Goal: Communication & Community: Answer question/provide support

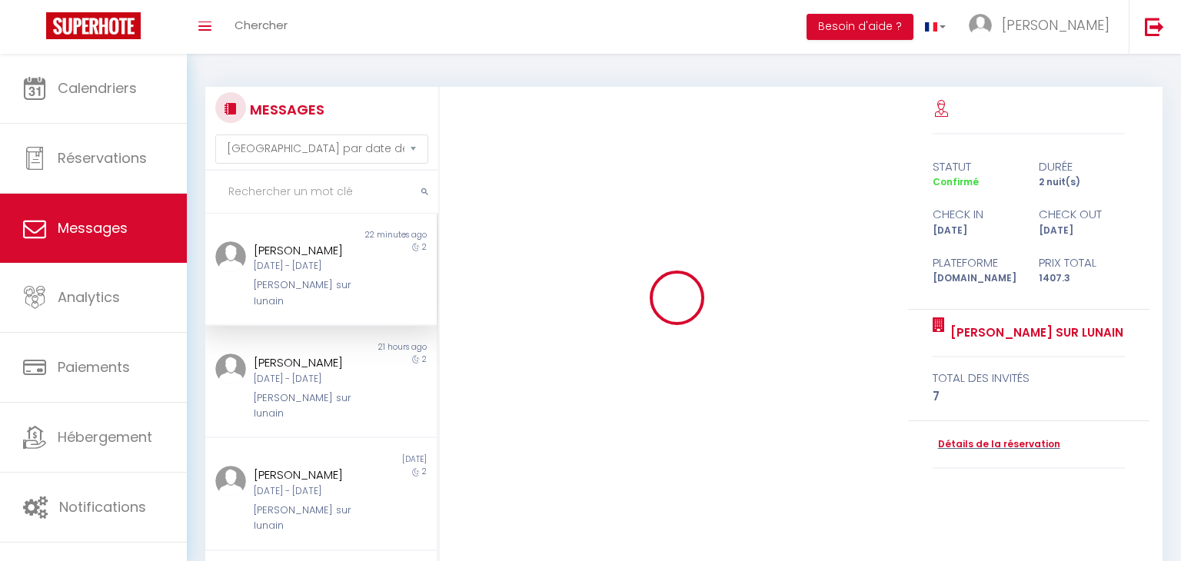
select select "message"
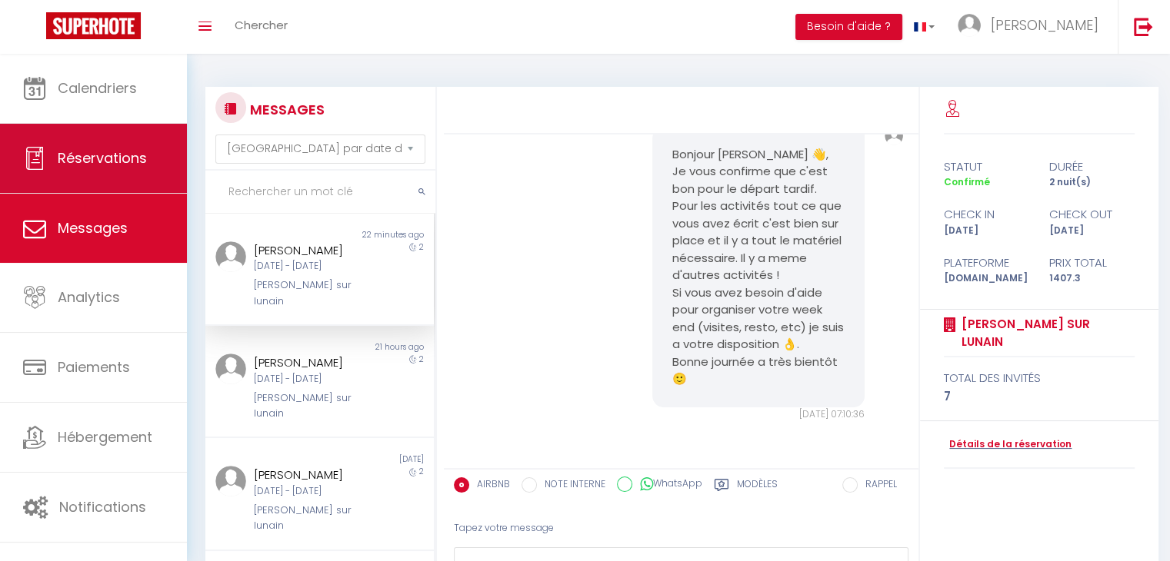
click at [117, 169] on link "Réservations" at bounding box center [93, 158] width 187 height 69
select select "not_cancelled"
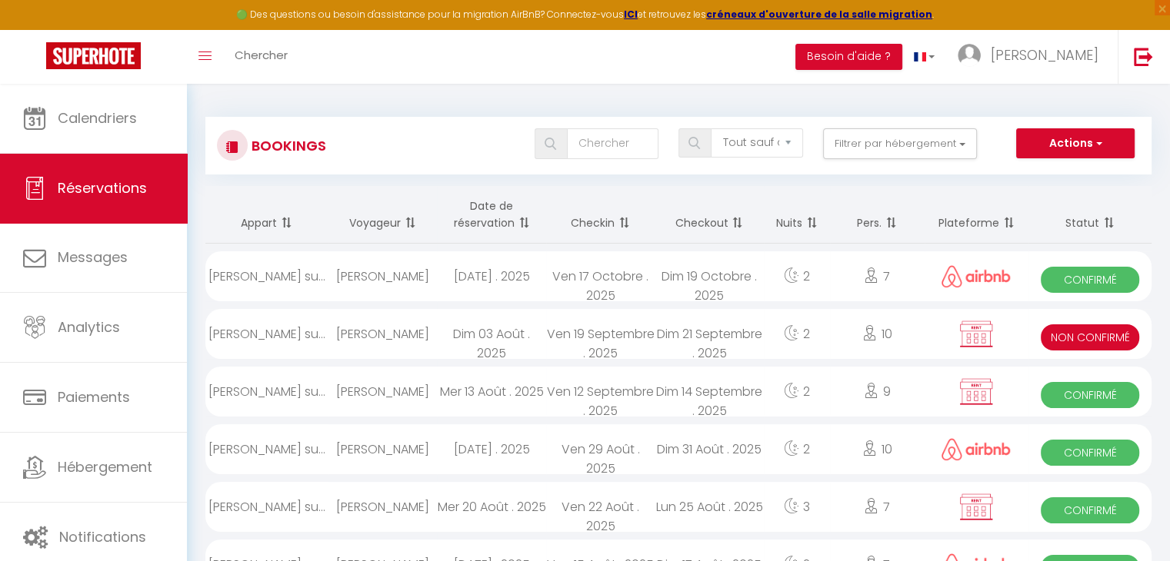
click at [466, 386] on div "Mer 13 Août . 2025" at bounding box center [491, 392] width 108 height 50
select select "OK"
select select "KO"
select select "0"
select select "1"
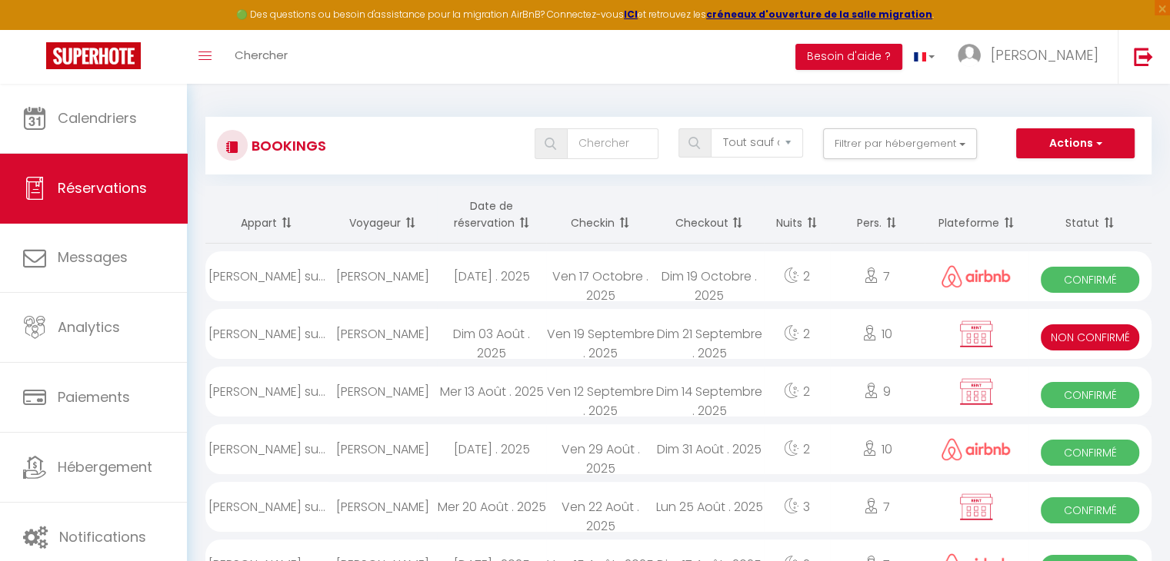
select select "1"
select select
select select "40417"
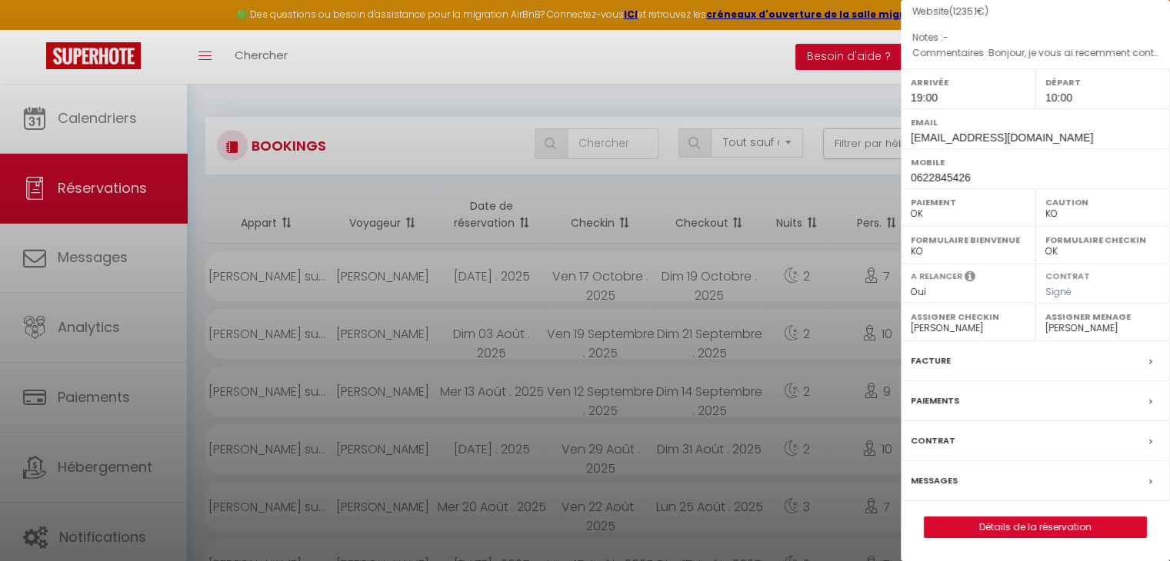
click at [754, 199] on div at bounding box center [585, 280] width 1170 height 561
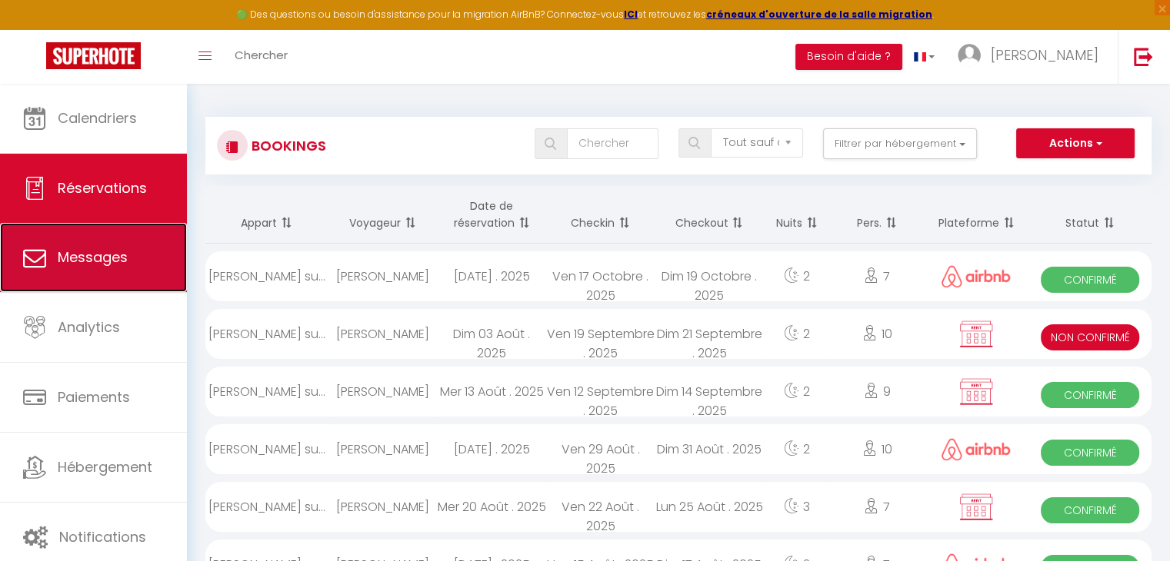
click at [148, 268] on link "Messages" at bounding box center [93, 257] width 187 height 69
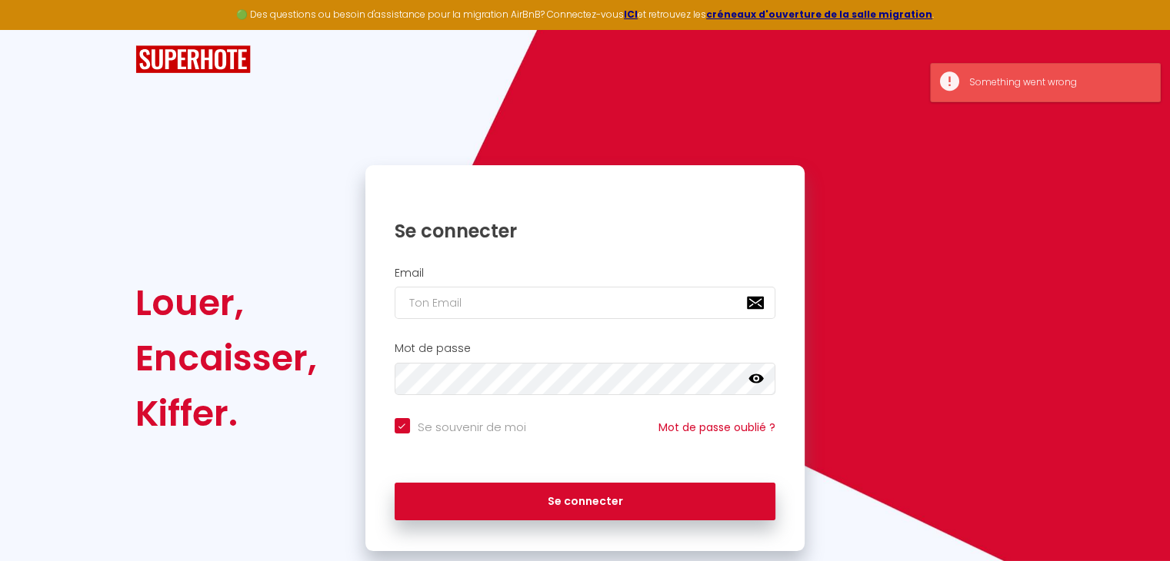
checkbox input "true"
click at [528, 297] on input "email" at bounding box center [585, 303] width 381 height 32
click at [528, 237] on h1 "Se connecter" at bounding box center [585, 231] width 381 height 24
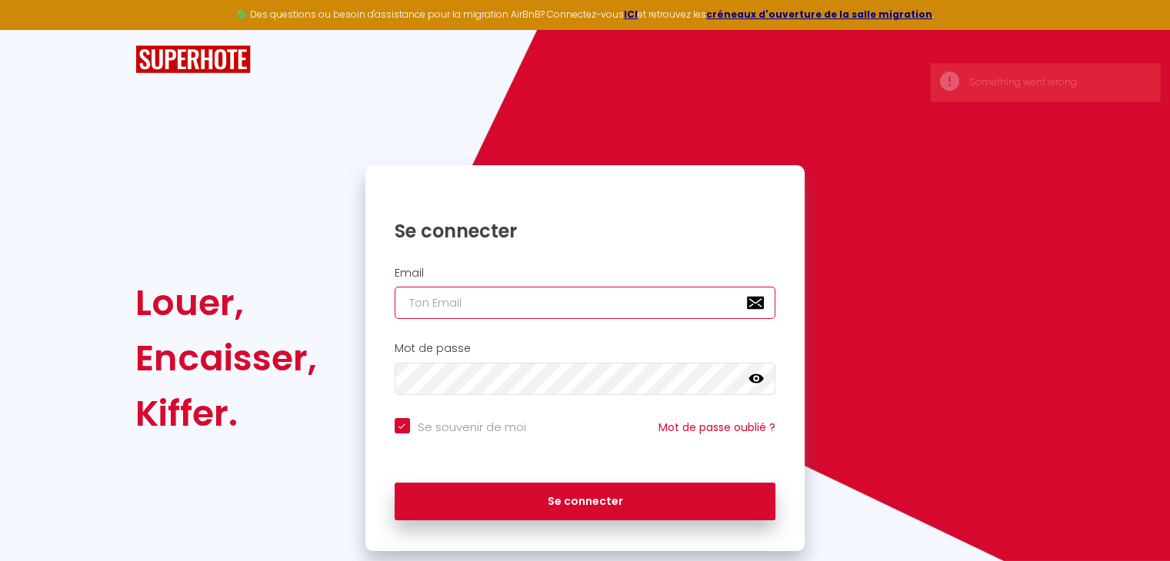
drag, startPoint x: 491, startPoint y: 305, endPoint x: 501, endPoint y: 309, distance: 10.7
click at [491, 305] on input "email" at bounding box center [585, 303] width 381 height 32
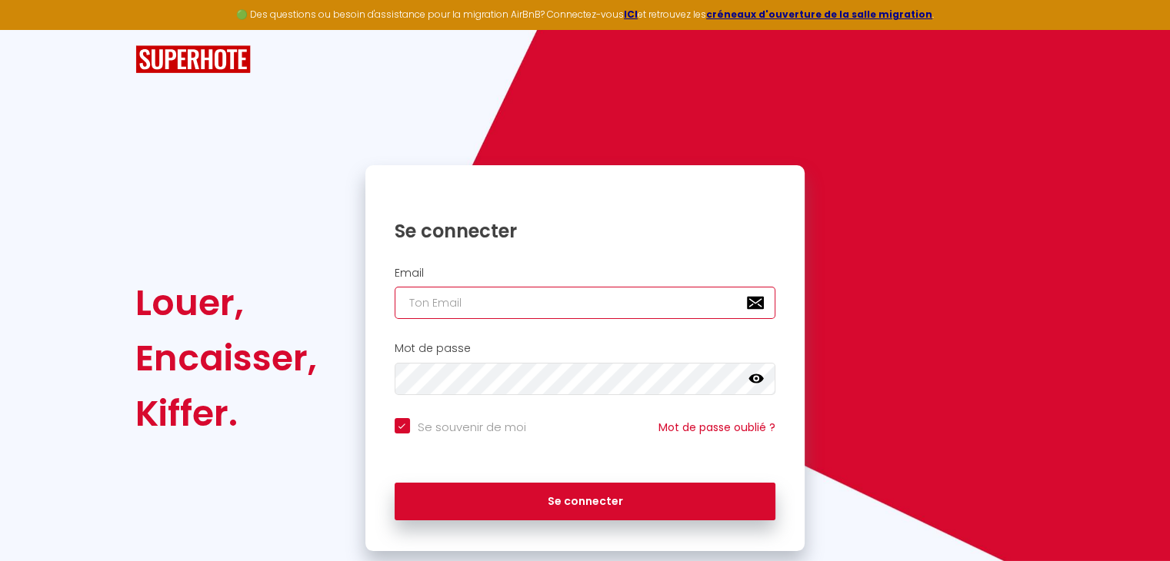
click at [503, 299] on input "email" at bounding box center [585, 303] width 381 height 32
type input "[EMAIL_ADDRESS][DOMAIN_NAME]"
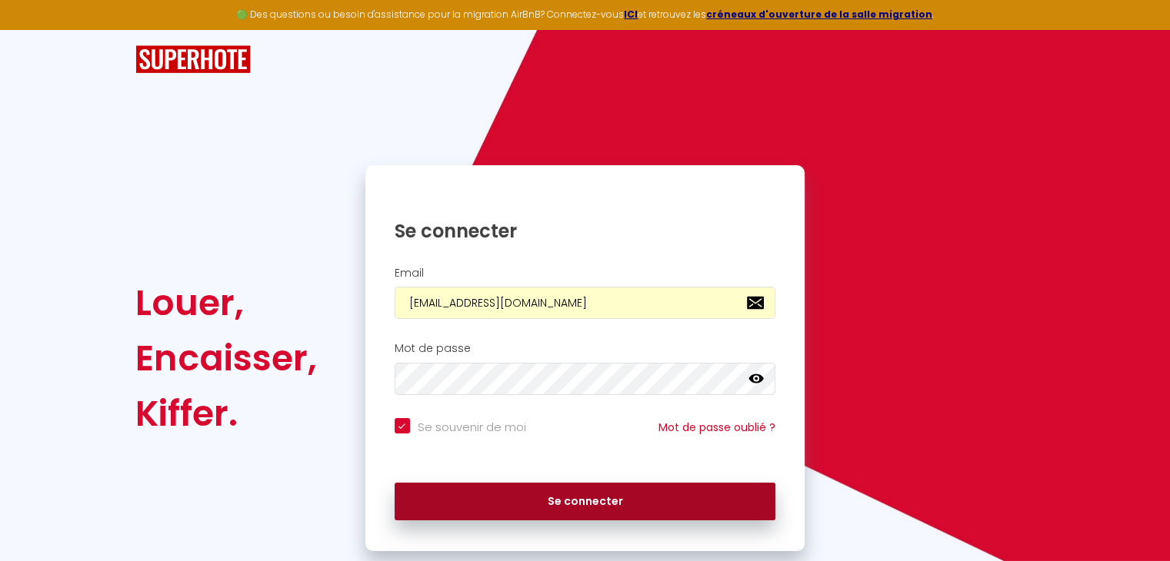
click at [666, 491] on button "Se connecter" at bounding box center [585, 502] width 381 height 38
checkbox input "true"
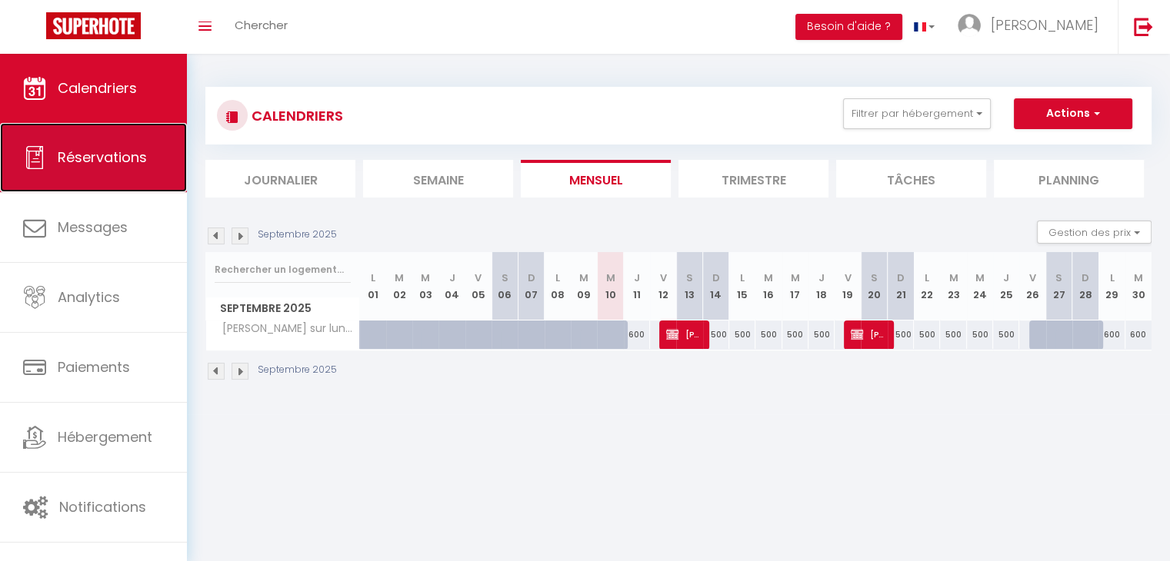
click at [111, 173] on link "Réservations" at bounding box center [93, 157] width 187 height 69
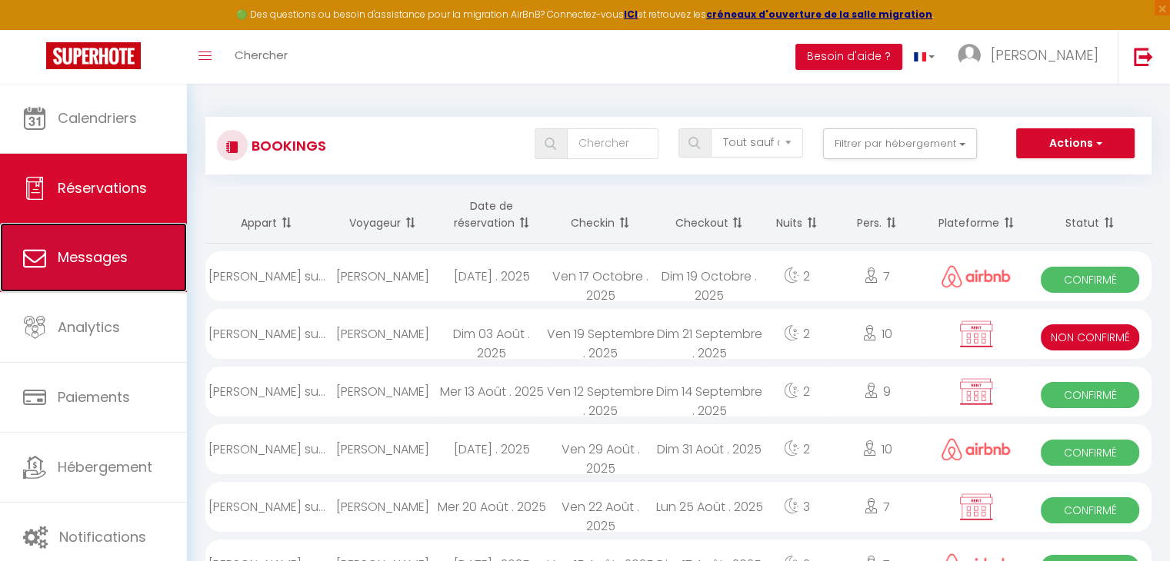
click at [115, 251] on span "Messages" at bounding box center [93, 257] width 70 height 19
select select "message"
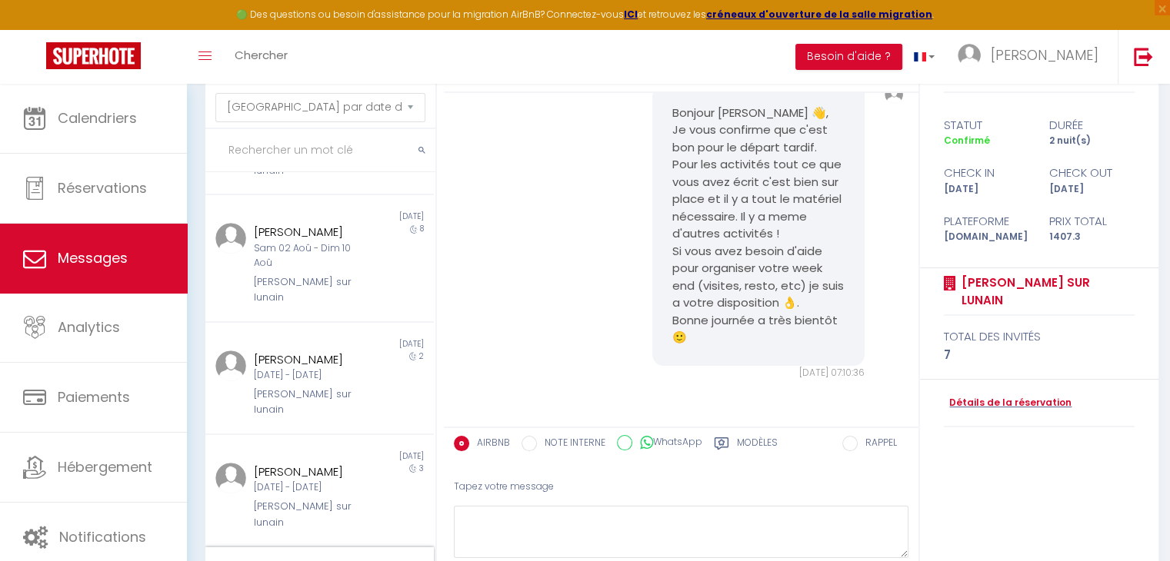
scroll to position [160, 0]
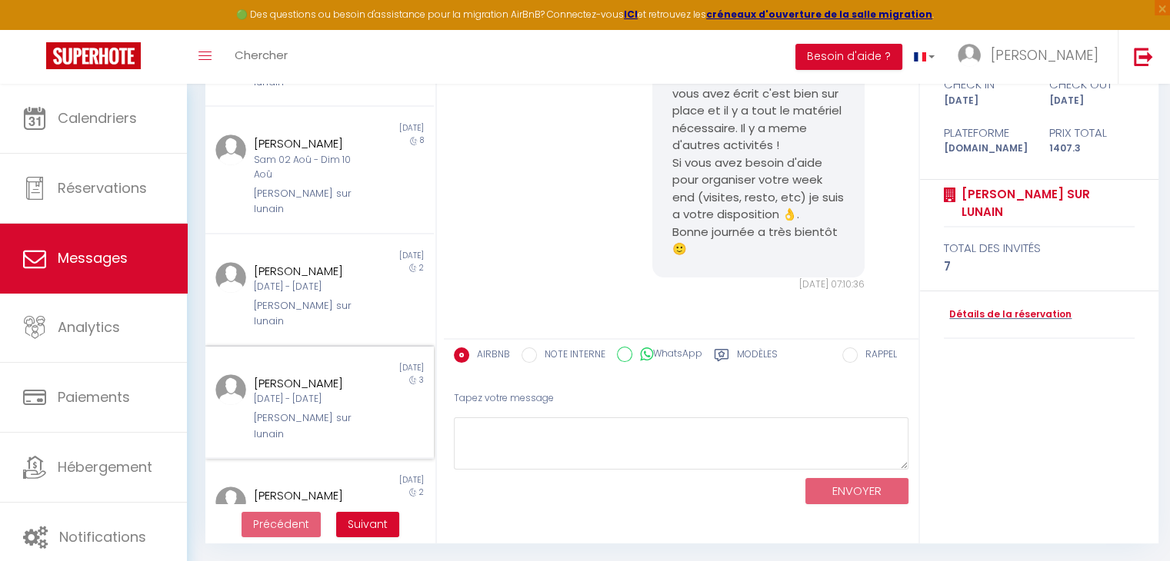
click at [303, 375] on div "[PERSON_NAME]" at bounding box center [310, 384] width 113 height 18
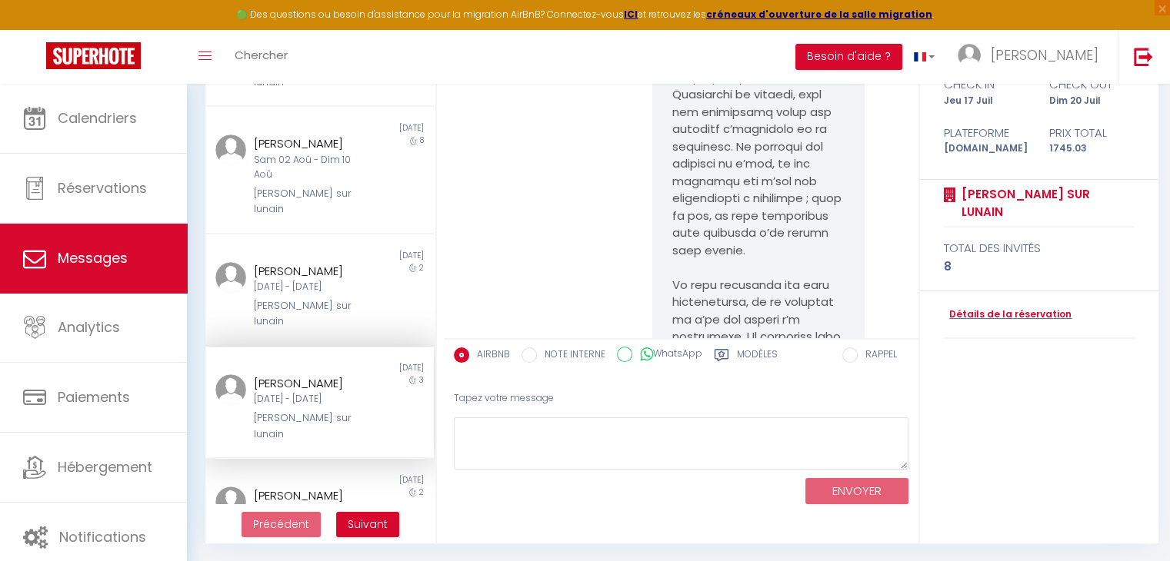
scroll to position [8515, 0]
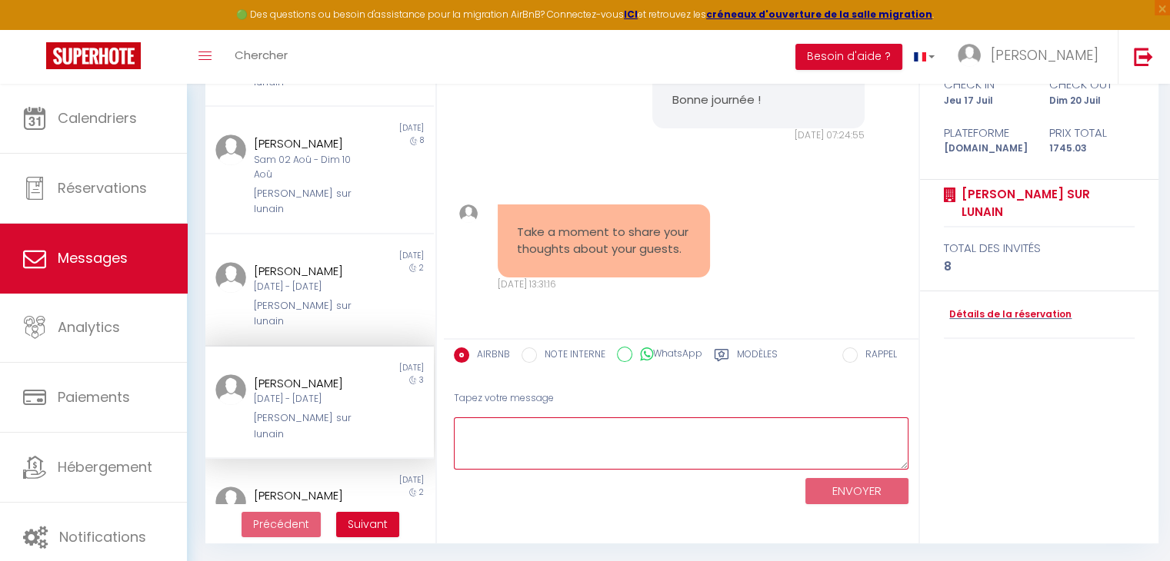
drag, startPoint x: 533, startPoint y: 420, endPoint x: 574, endPoint y: 416, distance: 40.9
click at [535, 419] on textarea at bounding box center [681, 444] width 454 height 53
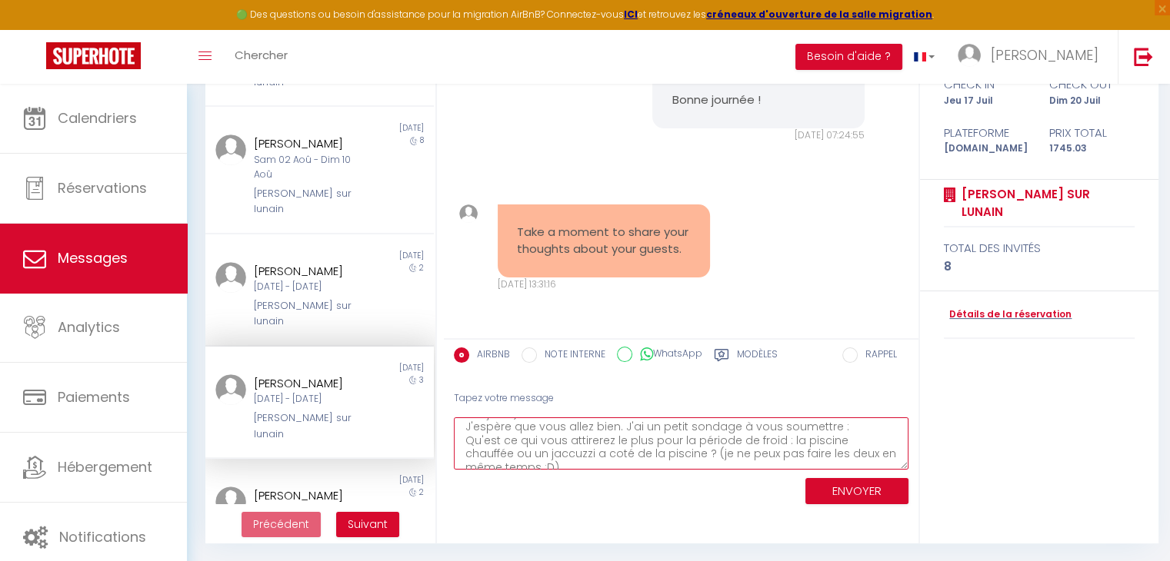
scroll to position [27, 0]
drag, startPoint x: 532, startPoint y: 457, endPoint x: 604, endPoint y: 459, distance: 72.3
click at [535, 457] on textarea "Bonjour :) . J'espère que vous allez bien. J'ai un petit sondage à vous soumett…" at bounding box center [681, 444] width 454 height 53
click at [637, 454] on textarea "Bonjour :) . J'espère que vous allez bien. J'ai un petit sondage à vous soumett…" at bounding box center [681, 444] width 454 height 53
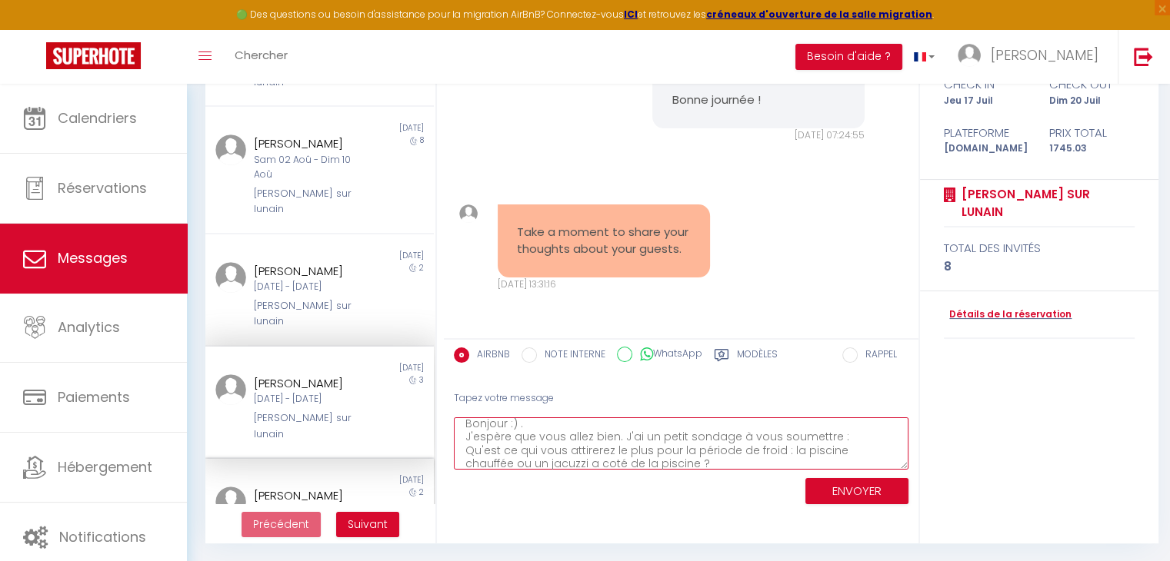
scroll to position [0, 0]
drag, startPoint x: 698, startPoint y: 459, endPoint x: 350, endPoint y: 395, distance: 354.3
click at [350, 395] on div "MESSAGES Trier par date de réservation [GEOGRAPHIC_DATA] par date de message No…" at bounding box center [678, 251] width 966 height 588
click at [687, 462] on textarea "Bonjour :) . J'espère que vous allez bien. J'ai un petit sondage à vous soumett…" at bounding box center [681, 444] width 454 height 53
type textarea "Bonjour :) . J'espère que vous allez bien. J'ai un petit sondage à vous soumett…"
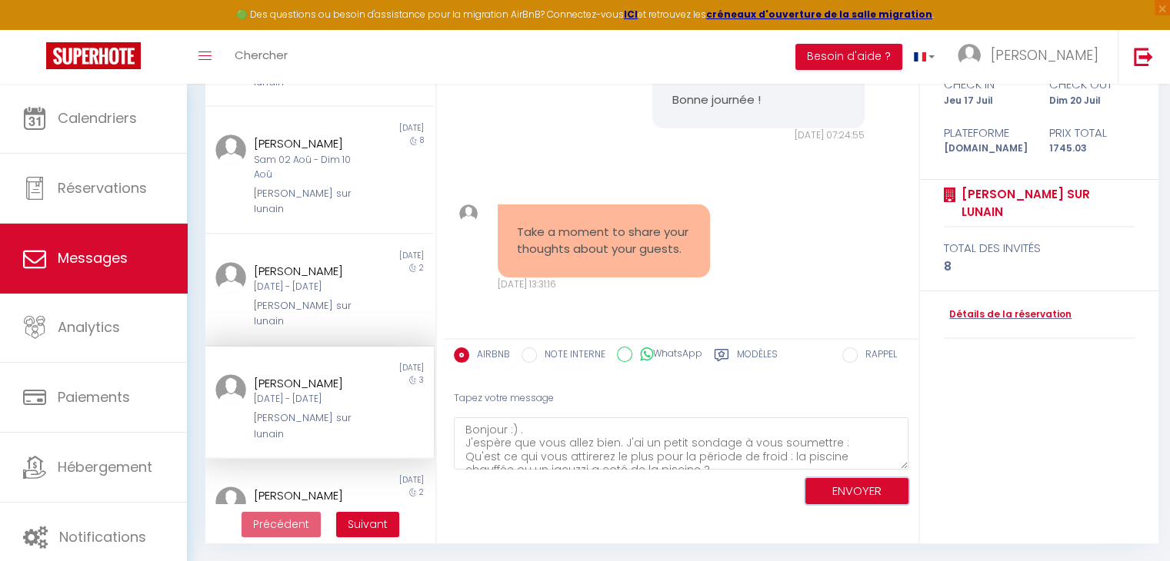
click at [834, 481] on button "ENVOYER" at bounding box center [856, 491] width 103 height 27
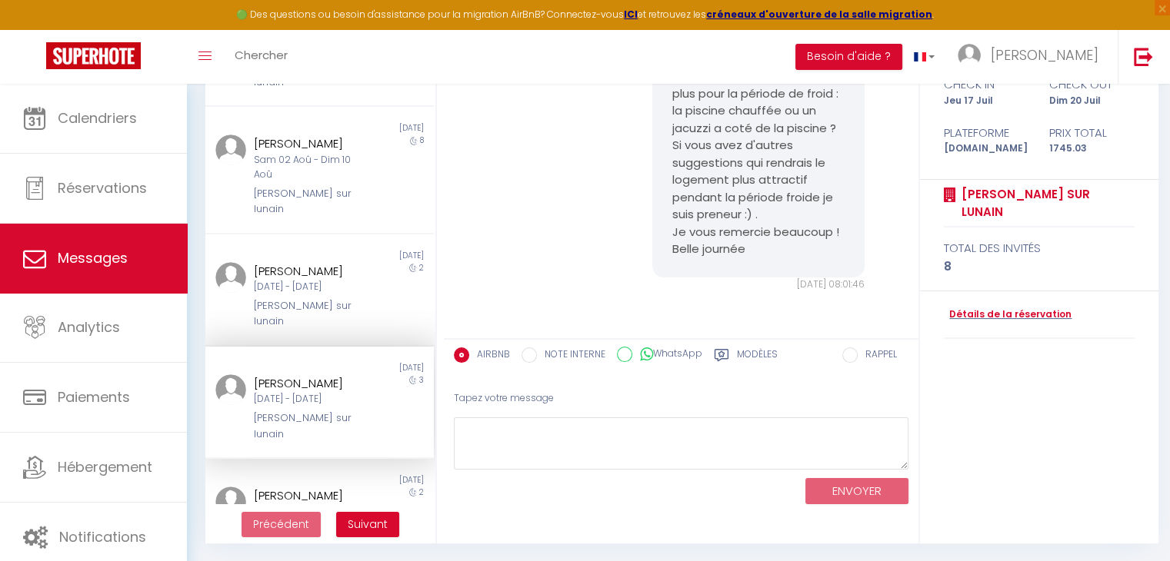
scroll to position [8890, 0]
click at [311, 262] on div "[PERSON_NAME] [DATE] - [DATE][PERSON_NAME] sur lunain" at bounding box center [309, 296] width 133 height 68
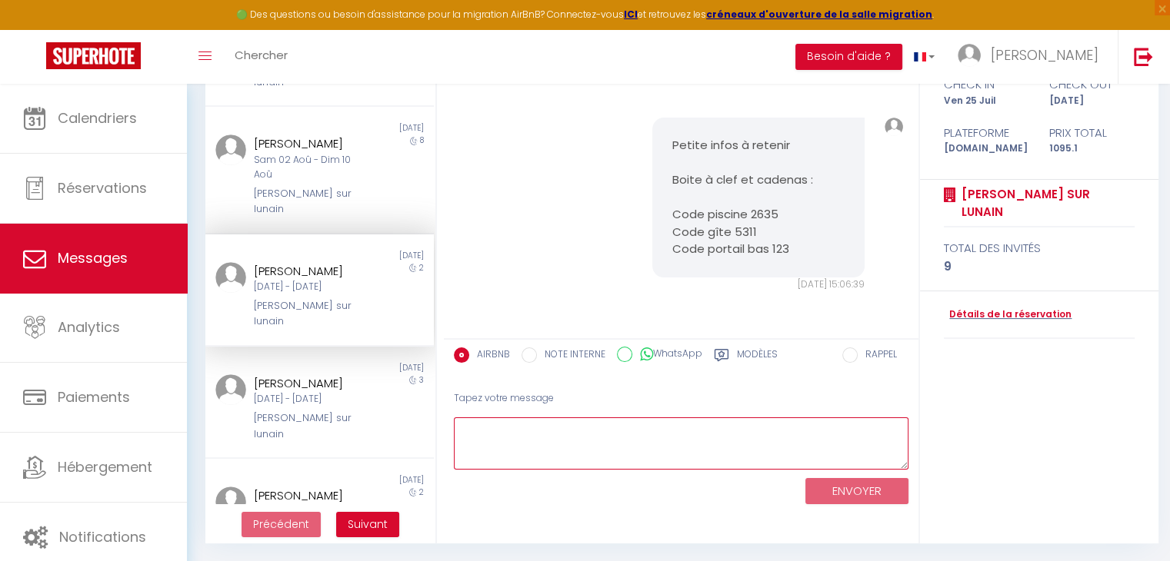
click at [545, 431] on textarea at bounding box center [681, 444] width 454 height 53
paste textarea "Bonjour :) . J'espère que vous allez bien. J'ai un petit sondage à vous soumett…"
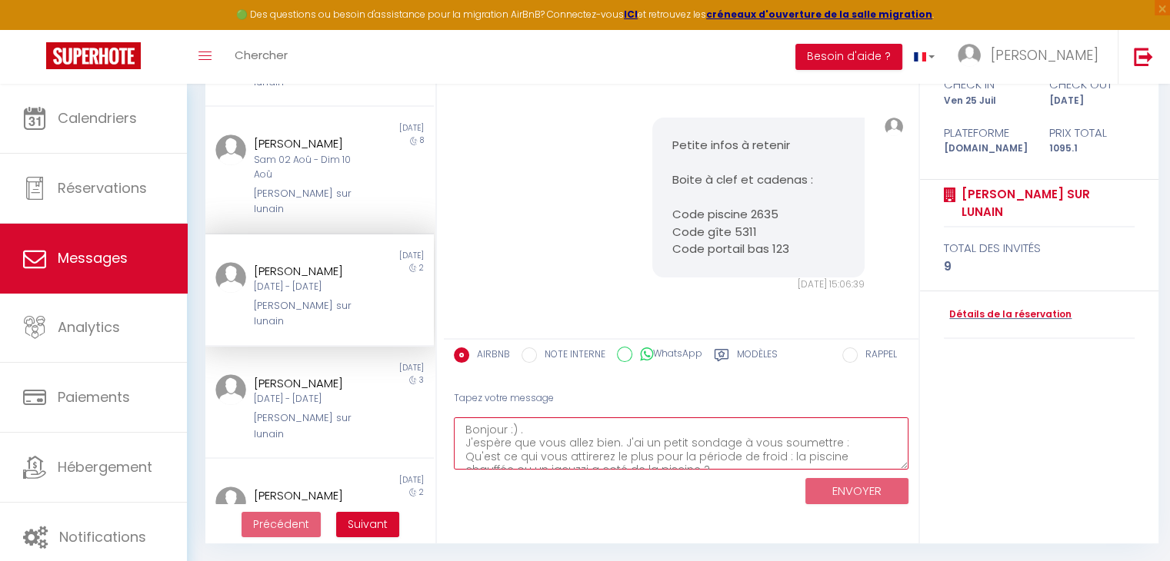
scroll to position [48, 0]
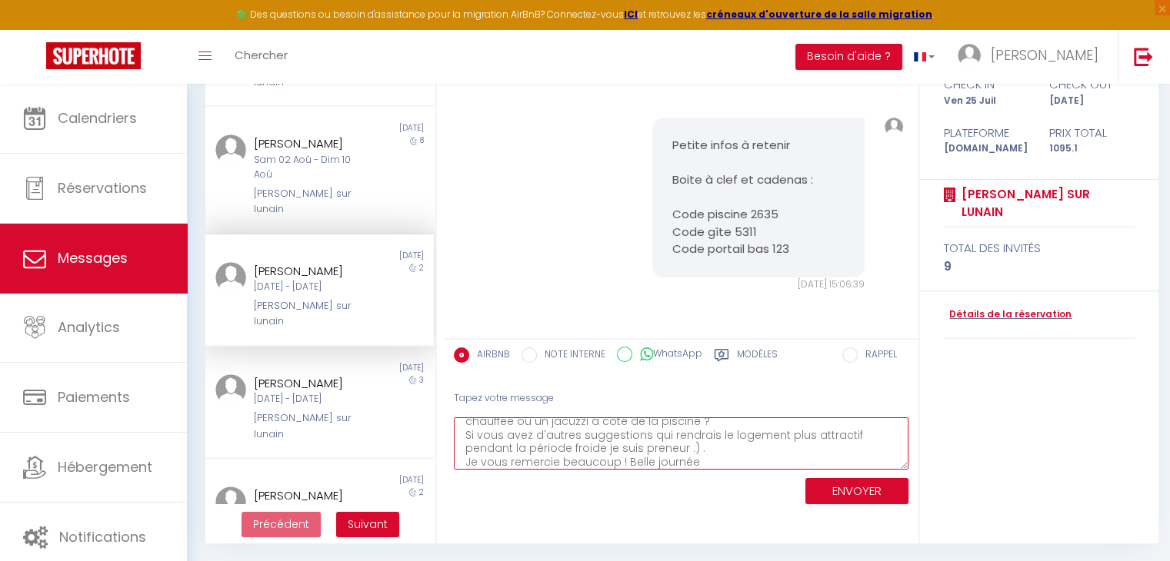
type textarea "Bonjour :) . J'espère que vous allez bien. J'ai un petit sondage à vous soumett…"
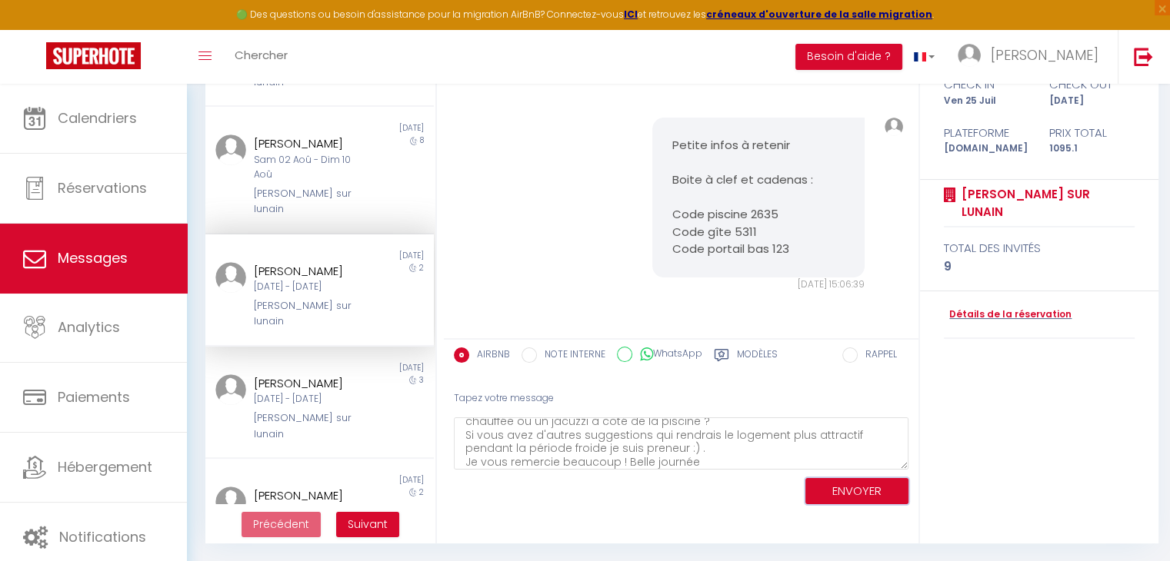
click at [874, 481] on button "ENVOYER" at bounding box center [856, 491] width 103 height 27
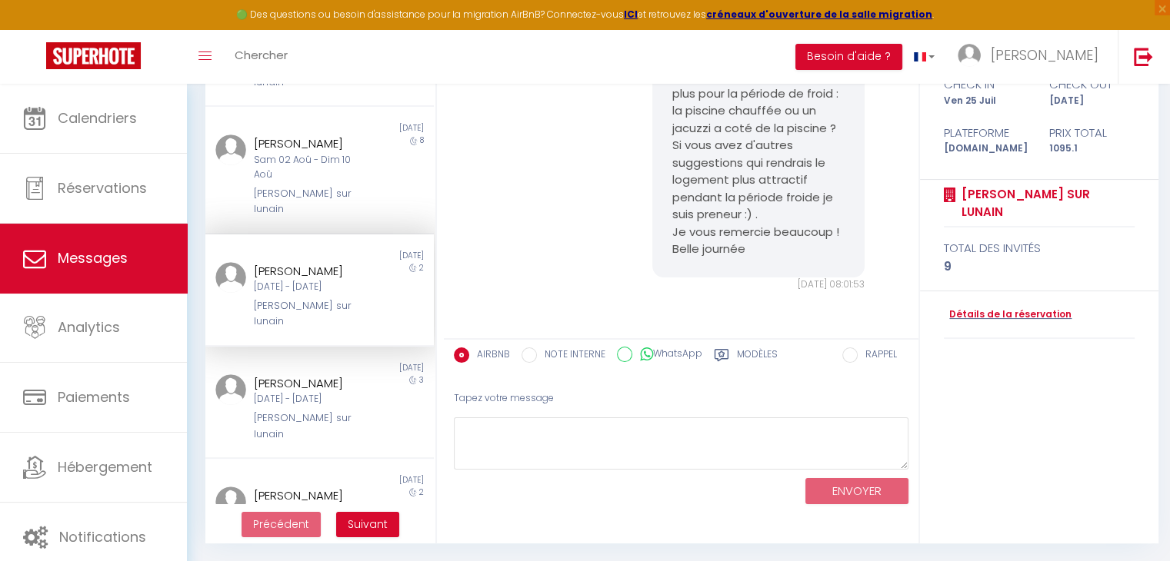
scroll to position [8112, 0]
click at [305, 158] on div "Sam 02 Aoû - Dim 10 Aoû" at bounding box center [310, 167] width 113 height 29
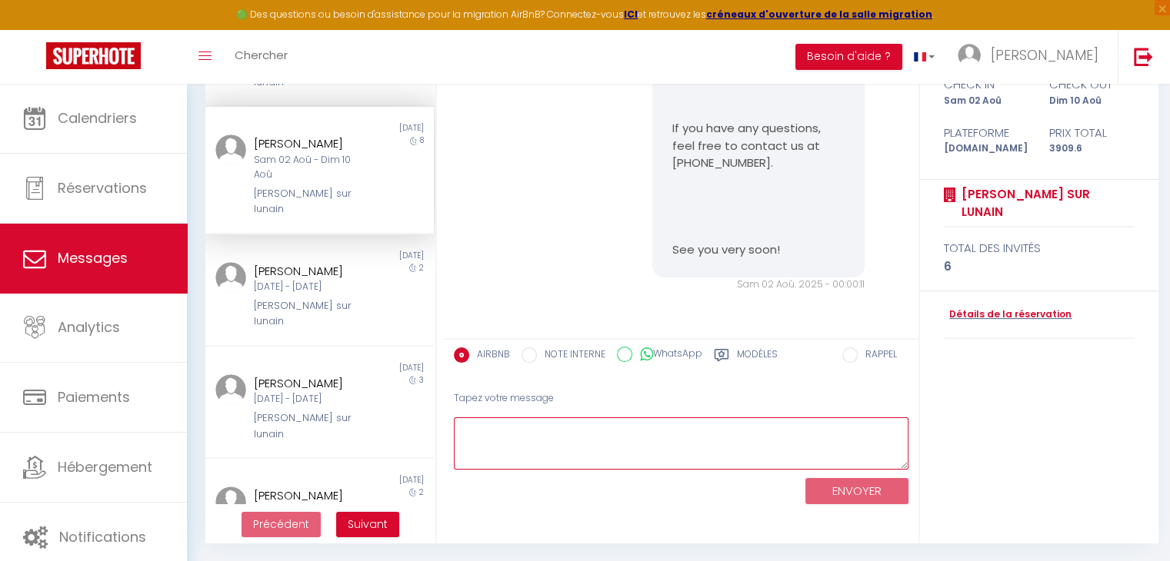
click at [594, 434] on textarea at bounding box center [681, 444] width 454 height 53
paste textarea "Bonjour :) . J'espère que vous allez bien. J'ai un petit sondage à vous soumett…"
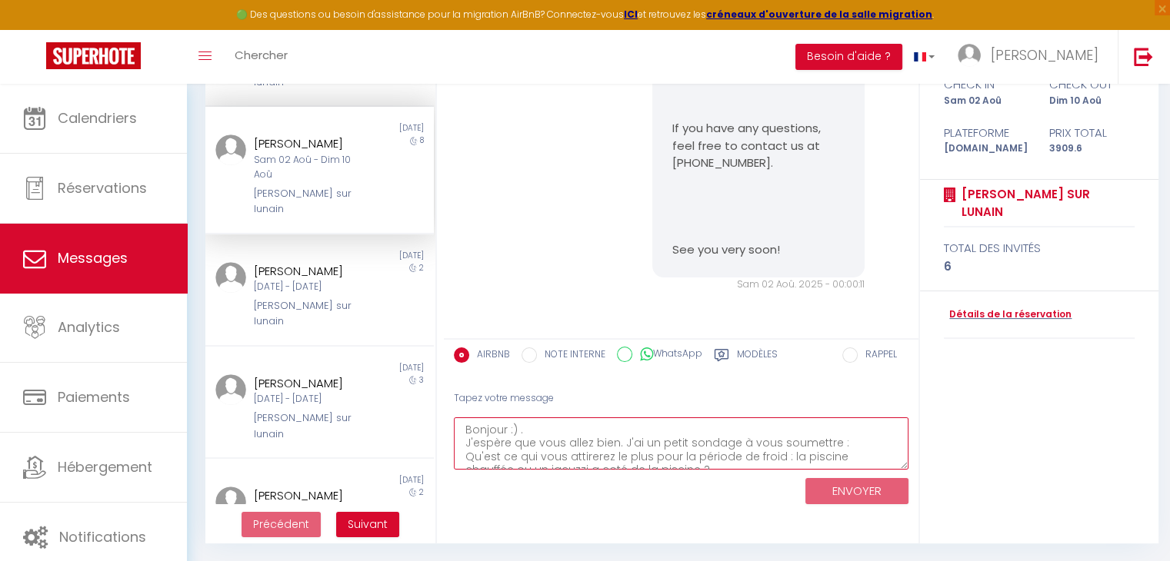
scroll to position [48, 0]
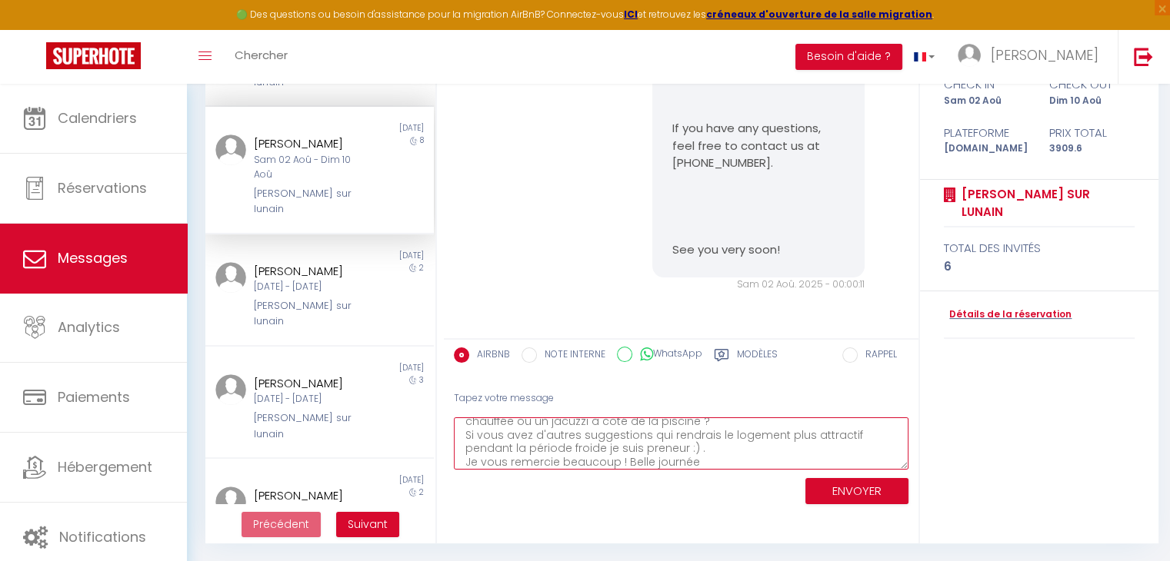
type textarea "Bonjour :) . J'espère que vous allez bien. J'ai un petit sondage à vous soumett…"
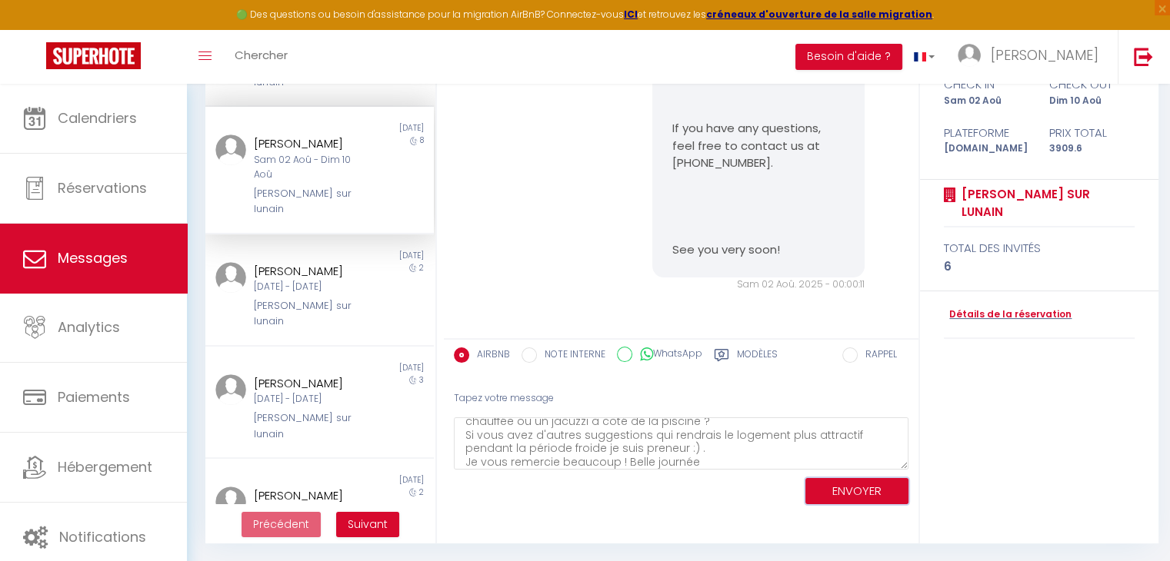
click at [867, 484] on button "ENVOYER" at bounding box center [856, 491] width 103 height 27
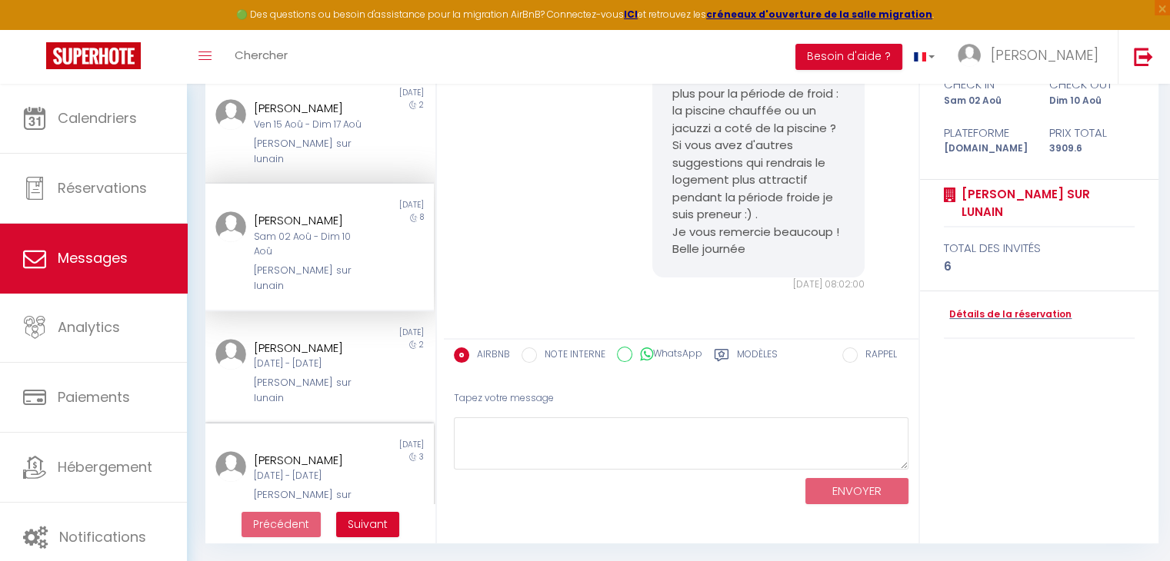
scroll to position [512, 0]
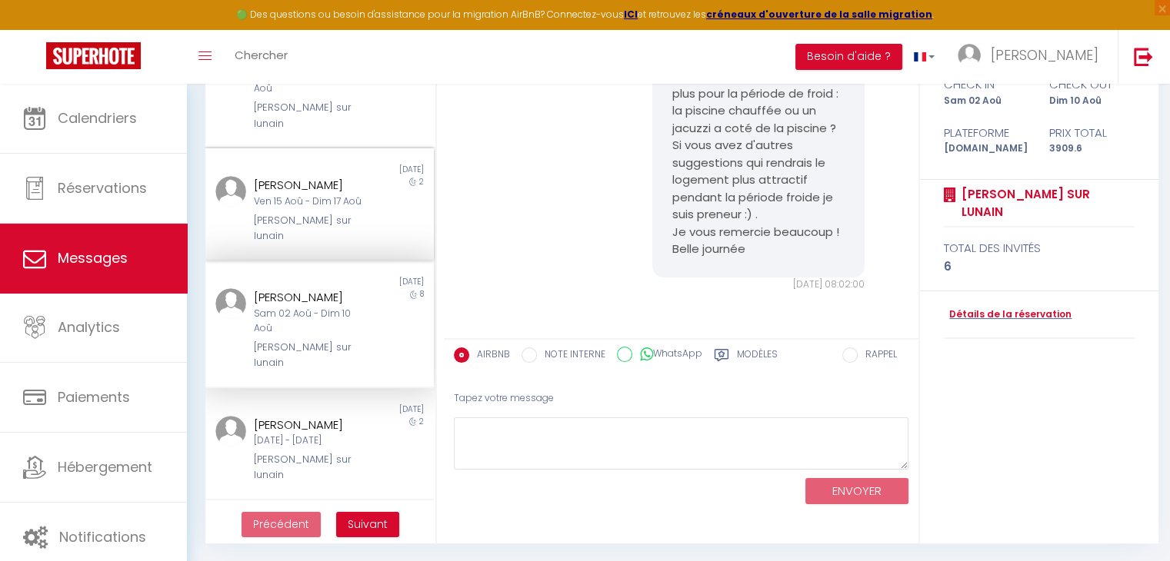
click at [323, 195] on div "Ven 15 Aoû - Dim 17 Aoû" at bounding box center [310, 202] width 113 height 15
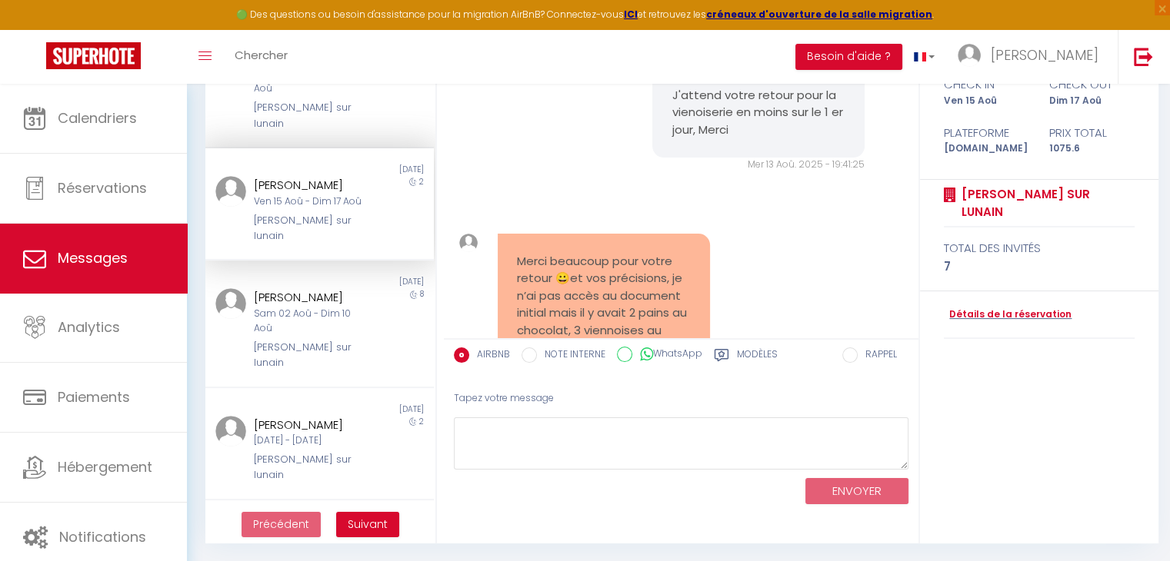
scroll to position [8895, 0]
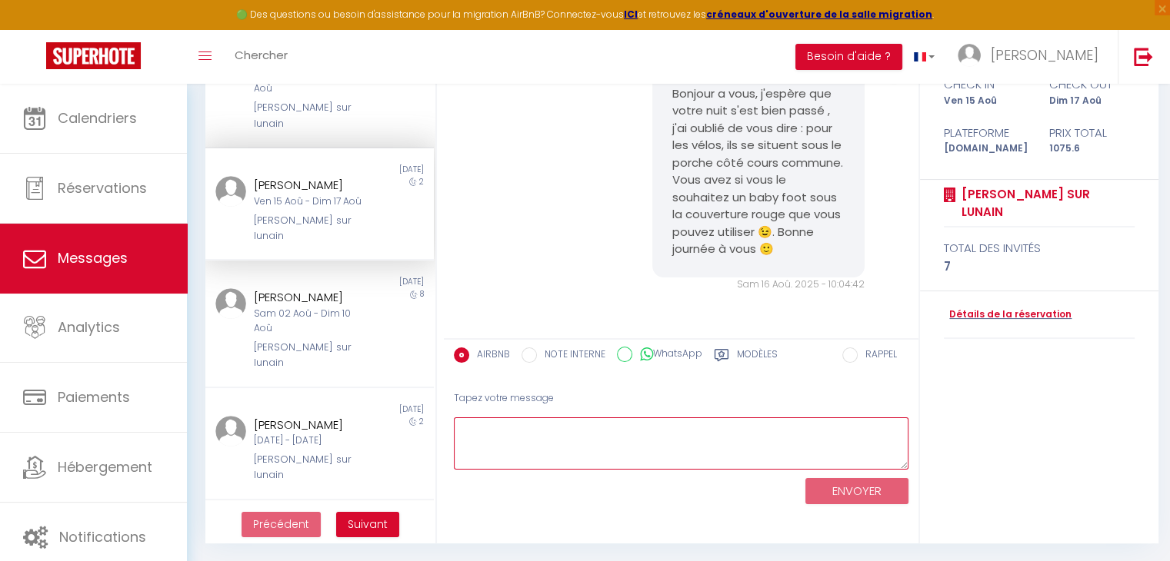
click at [557, 433] on textarea at bounding box center [681, 444] width 454 height 53
paste textarea "Bonjour :) . J'espère que vous allez bien. J'ai un petit sondage à vous soumett…"
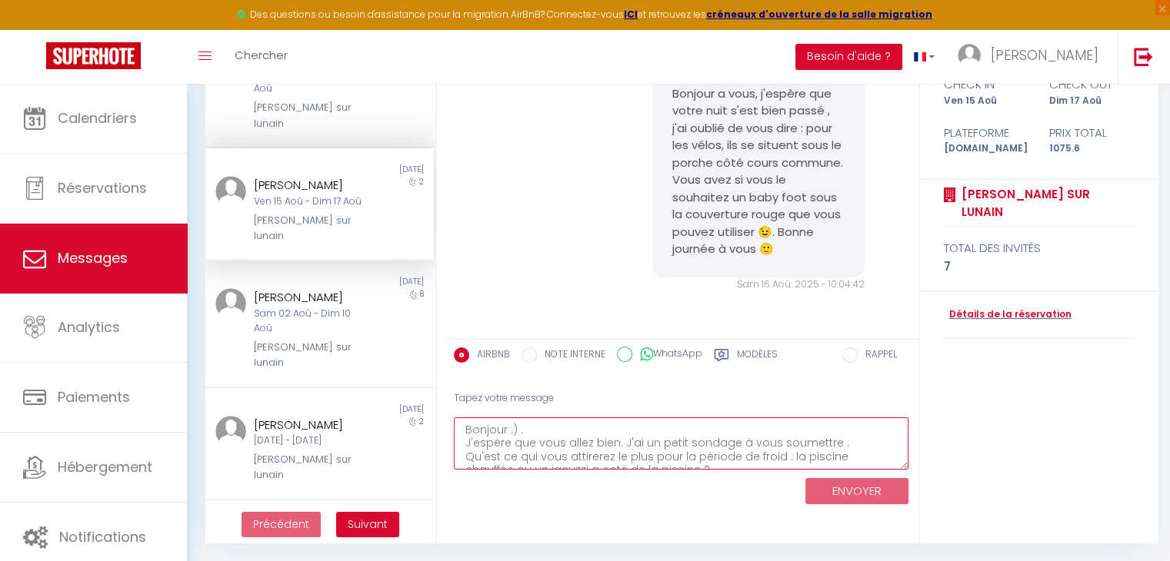
scroll to position [48, 0]
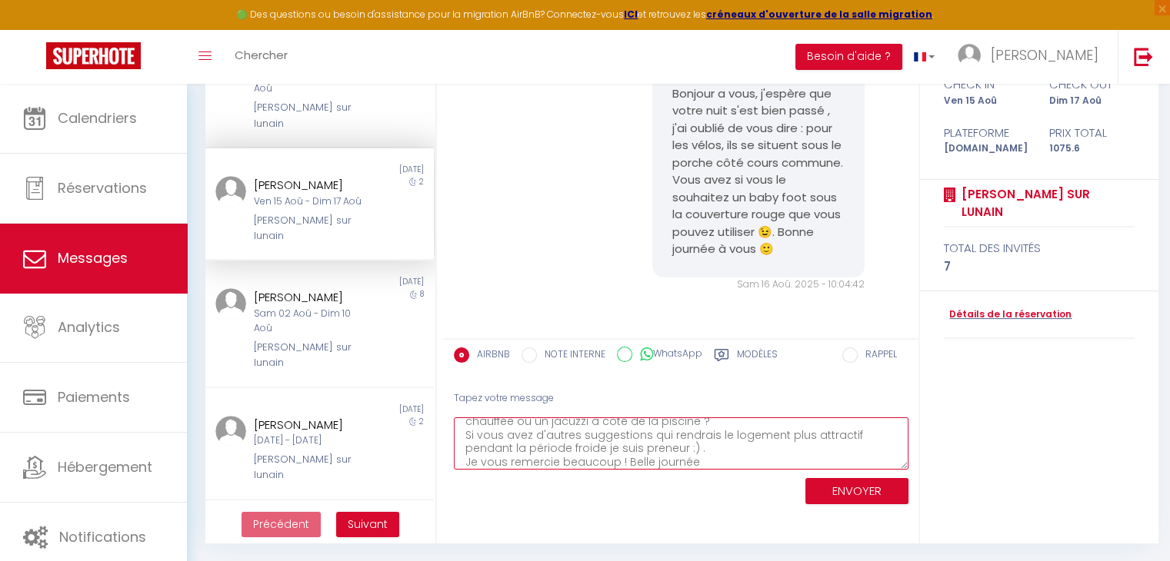
type textarea "Bonjour :) . J'espère que vous allez bien. J'ai un petit sondage à vous soumett…"
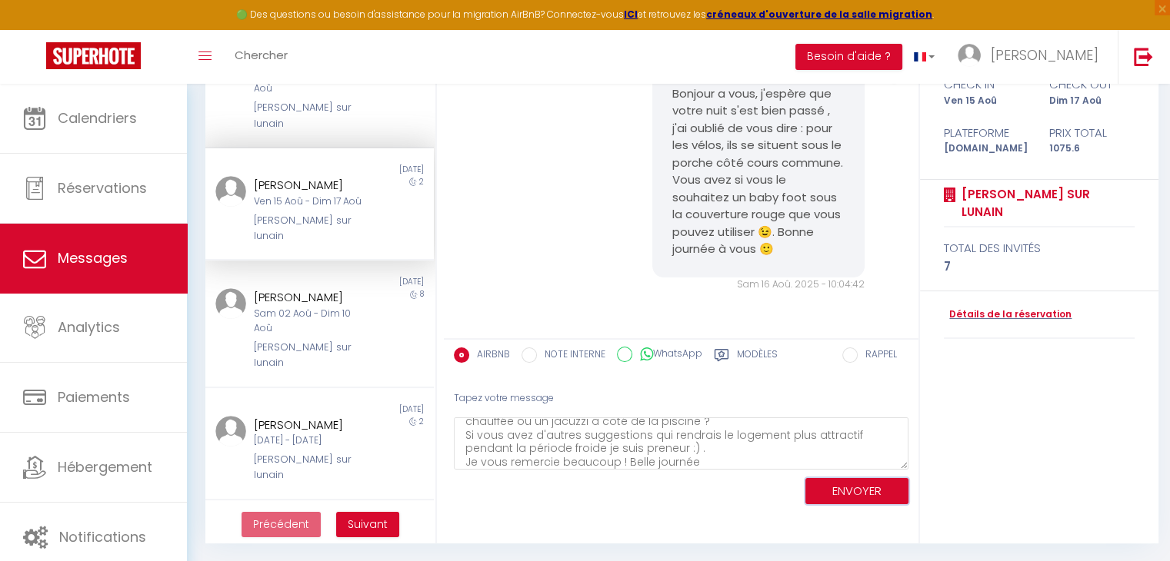
click at [861, 488] on button "ENVOYER" at bounding box center [856, 491] width 103 height 27
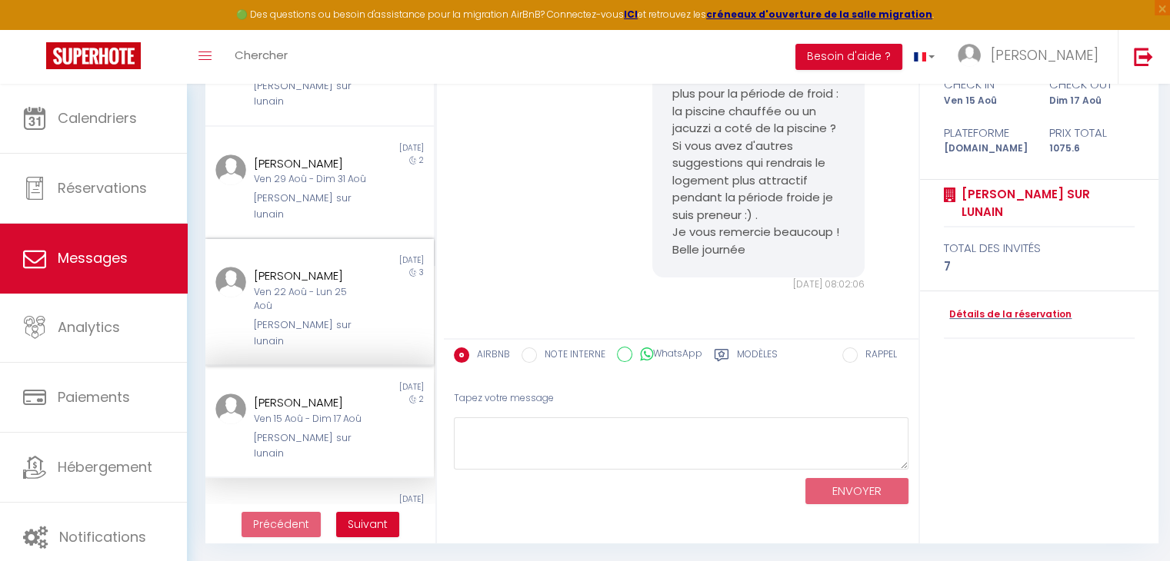
scroll to position [281, 0]
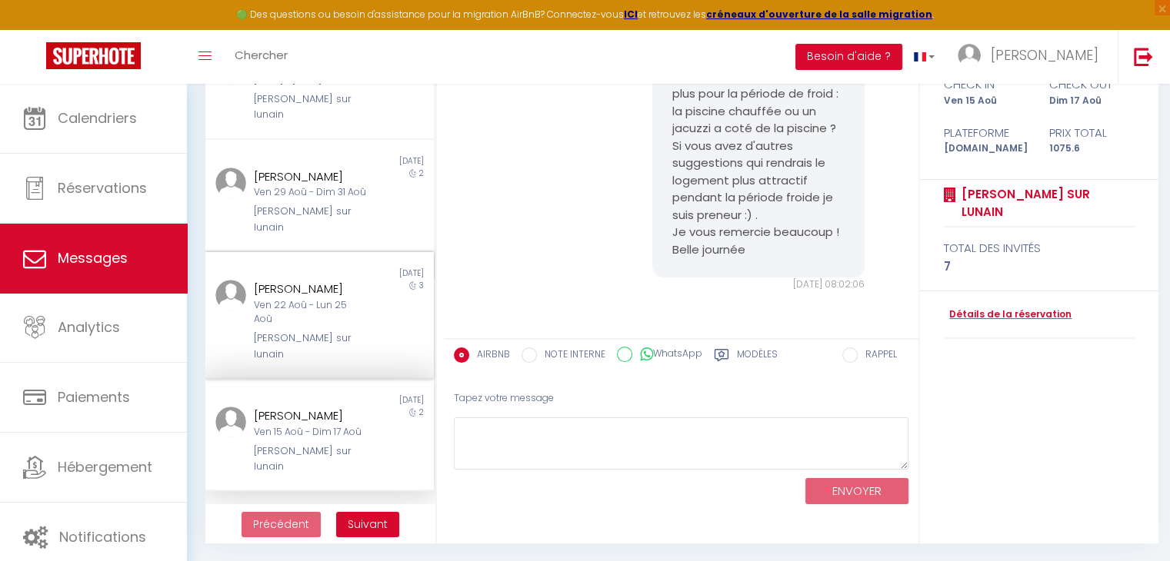
click at [295, 306] on div "Ven 22 Aoû - Lun 25 Aoû" at bounding box center [310, 312] width 113 height 29
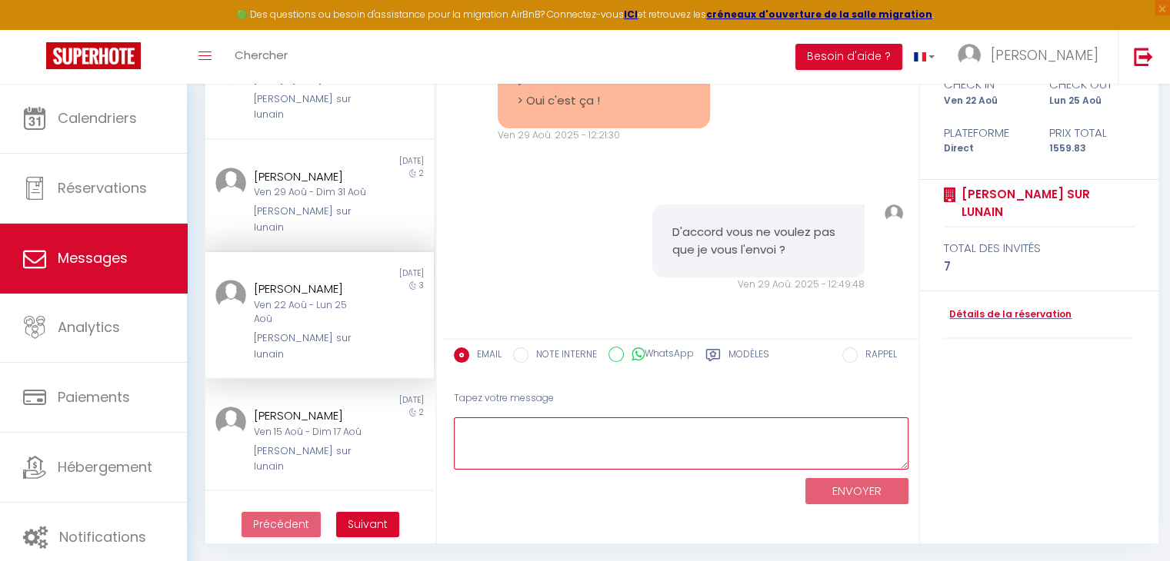
click at [522, 431] on textarea at bounding box center [681, 444] width 454 height 53
paste textarea "Bonjour :) . J'espère que vous allez bien. J'ai un petit sondage à vous soumett…"
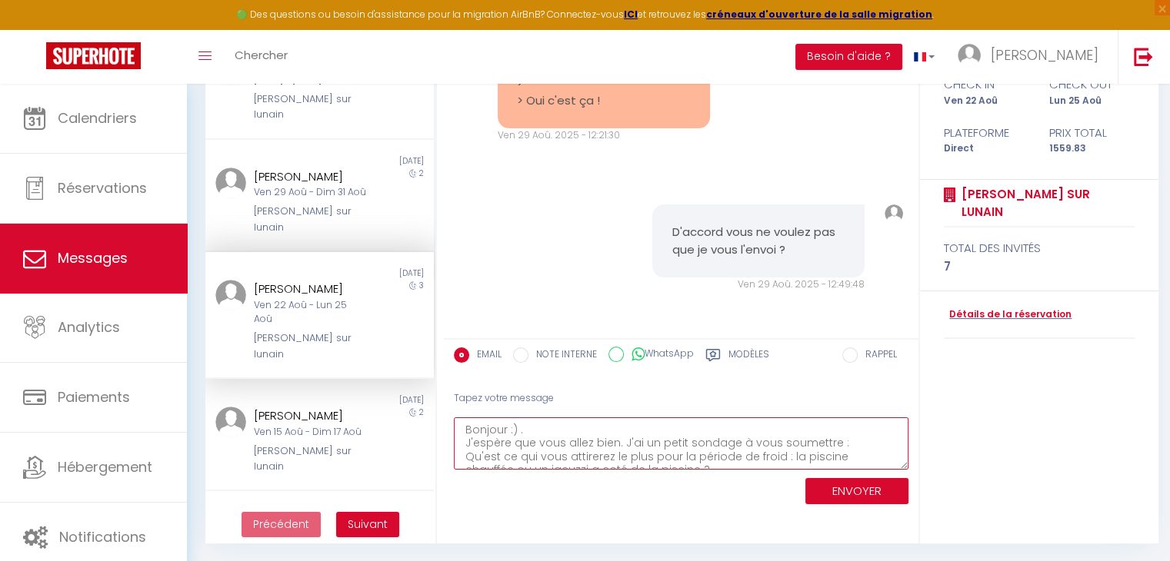
scroll to position [48, 0]
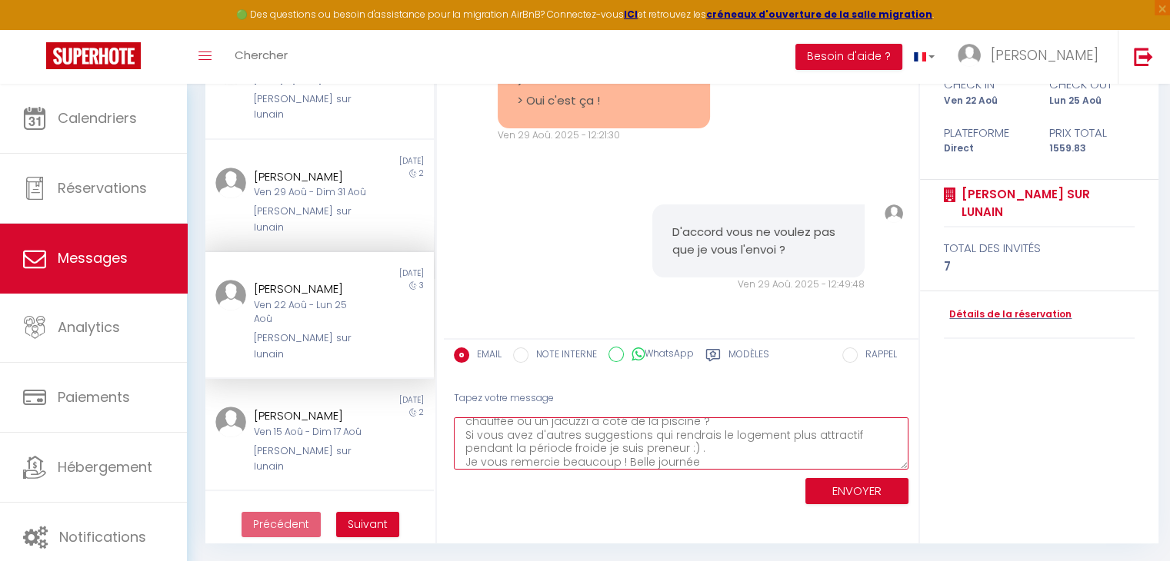
type textarea "Bonjour :) . J'espère que vous allez bien. J'ai un petit sondage à vous soumett…"
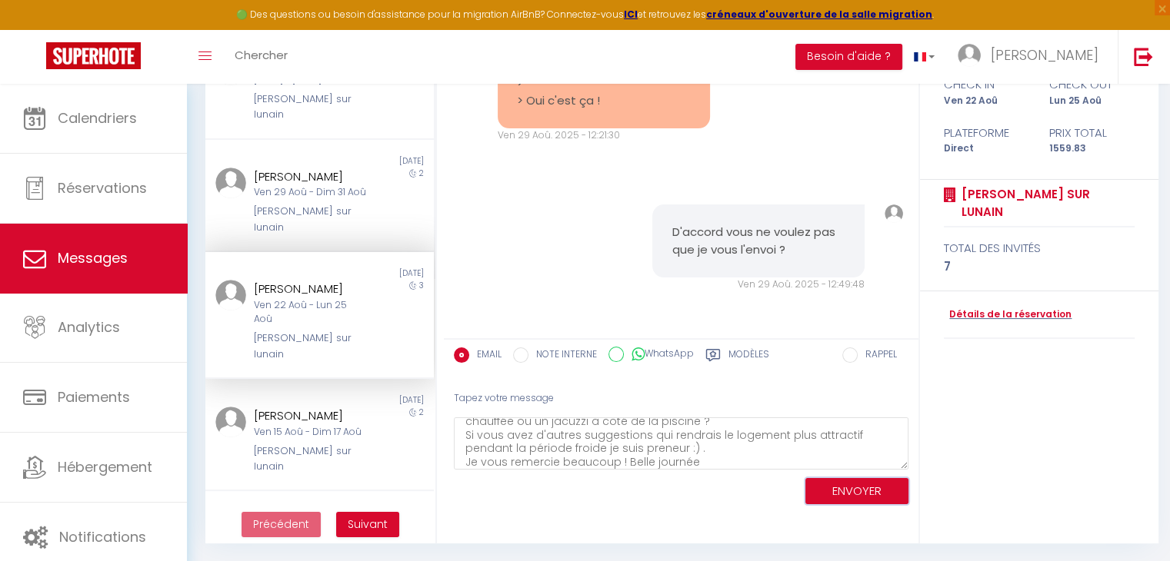
click at [841, 490] on button "ENVOYER" at bounding box center [856, 491] width 103 height 27
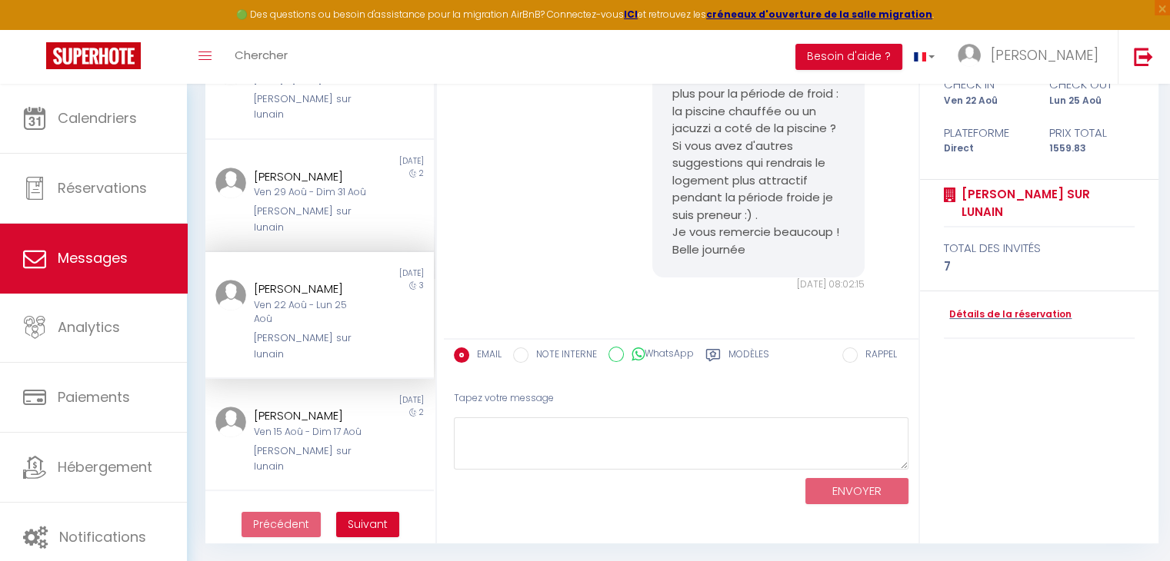
scroll to position [205, 0]
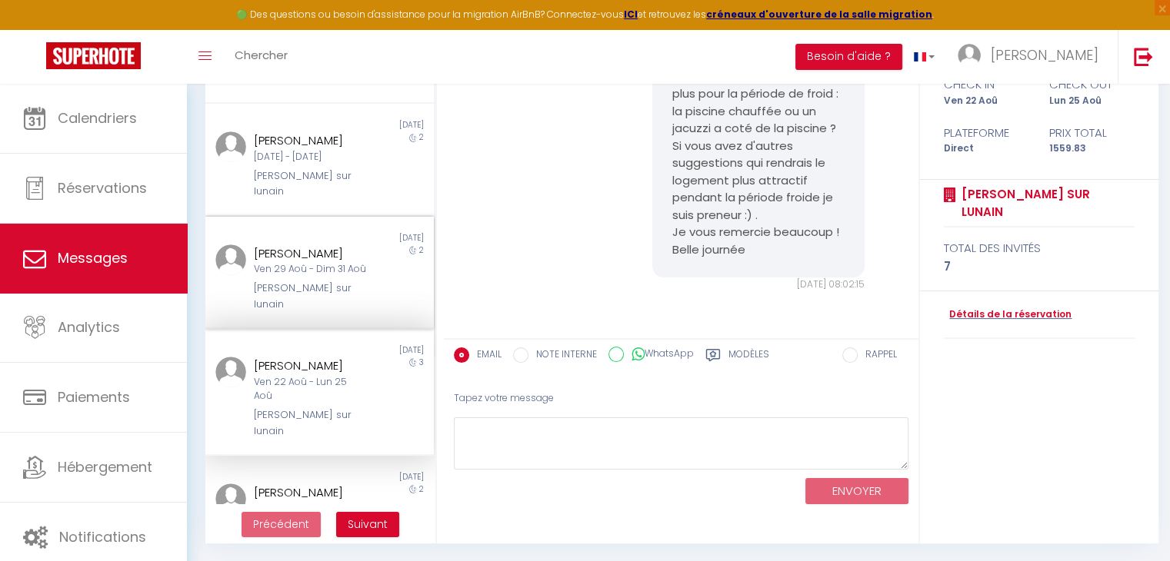
click at [286, 277] on div "Ven 29 Aoû - Dim 31 Aoû" at bounding box center [310, 269] width 113 height 15
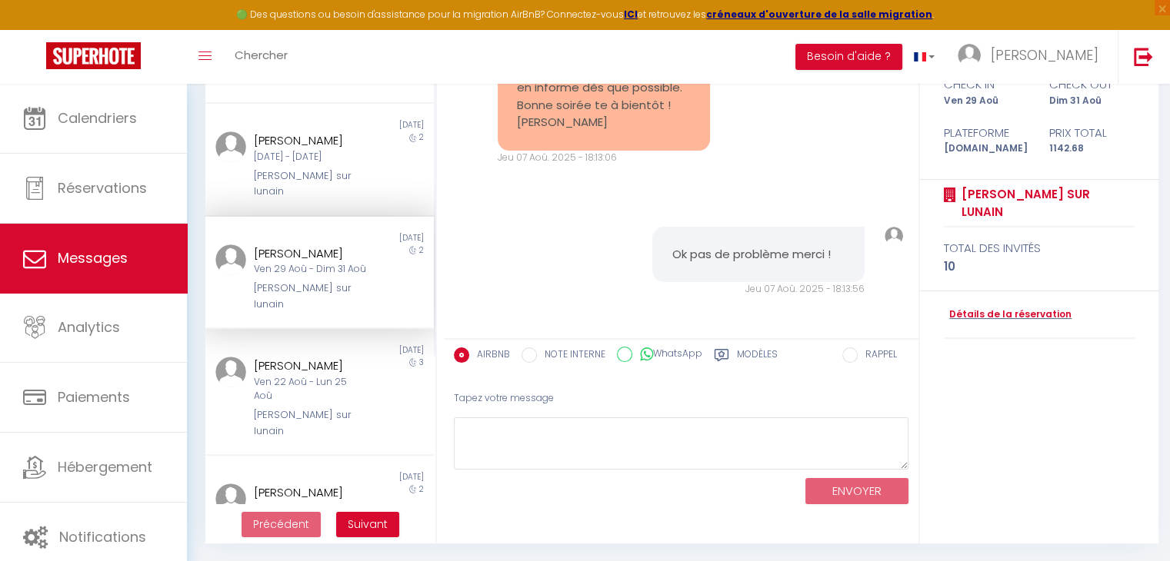
scroll to position [10005, 0]
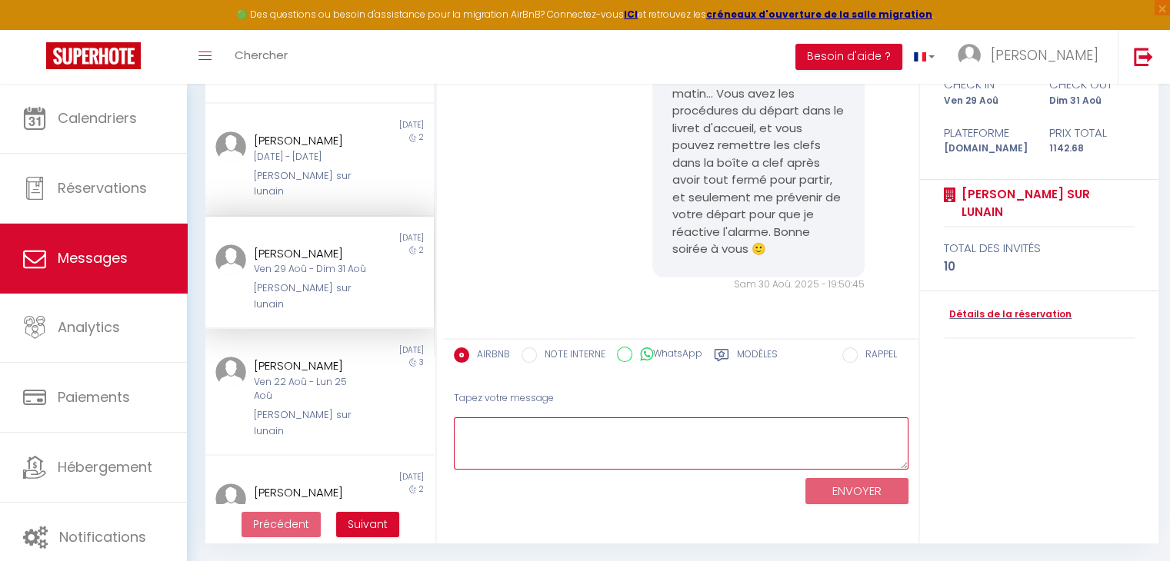
click at [553, 425] on textarea at bounding box center [681, 444] width 454 height 53
paste textarea "Bonjour :) . J'espère que vous allez bien. J'ai un petit sondage à vous soumett…"
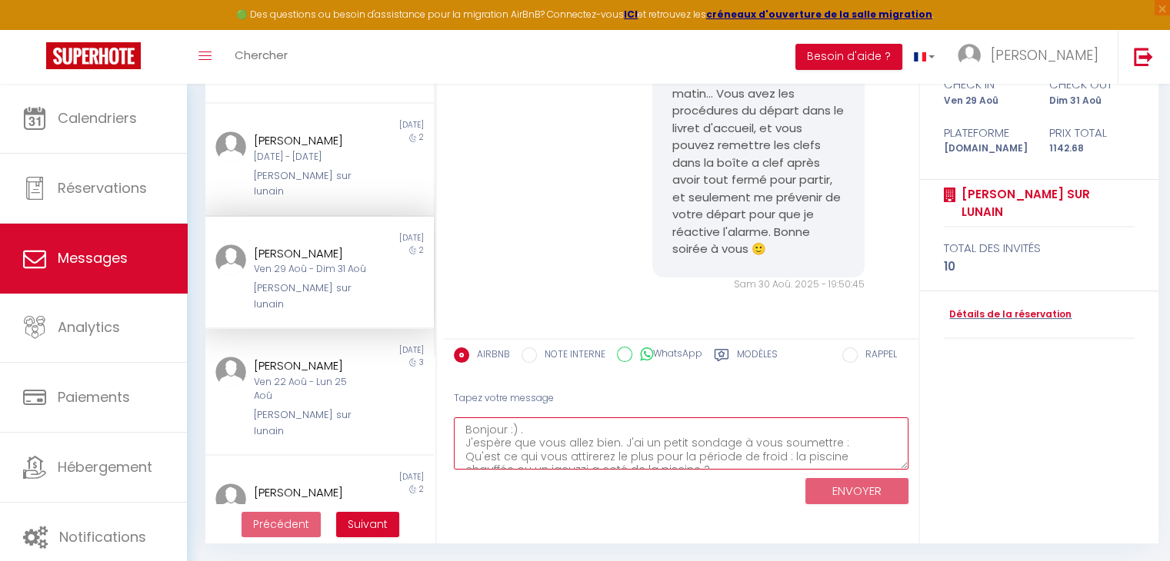
scroll to position [48, 0]
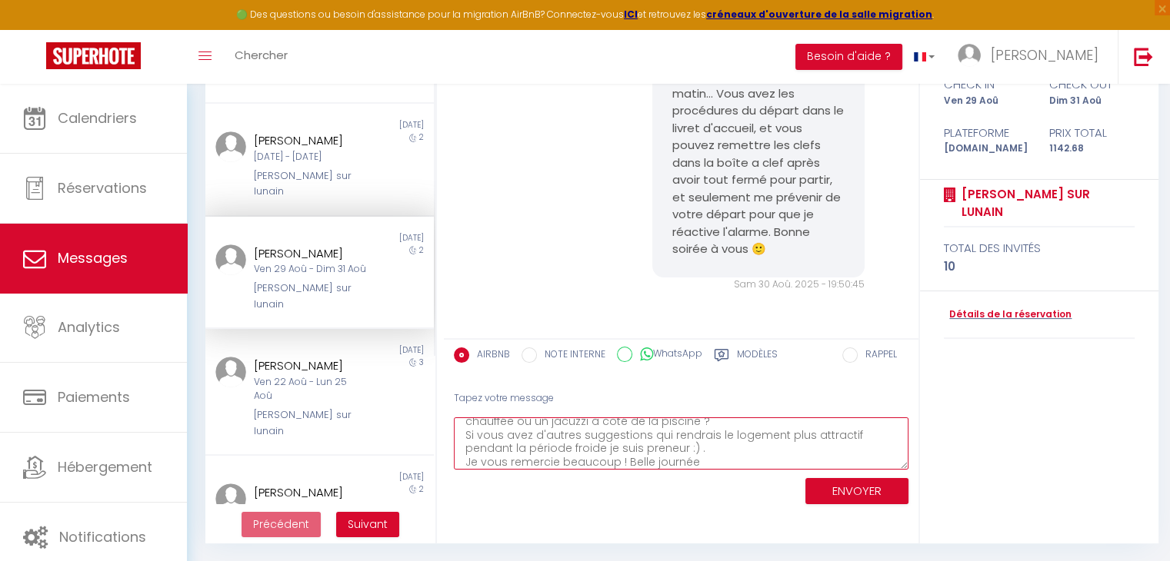
type textarea "Bonjour :) . J'espère que vous allez bien. J'ai un petit sondage à vous soumett…"
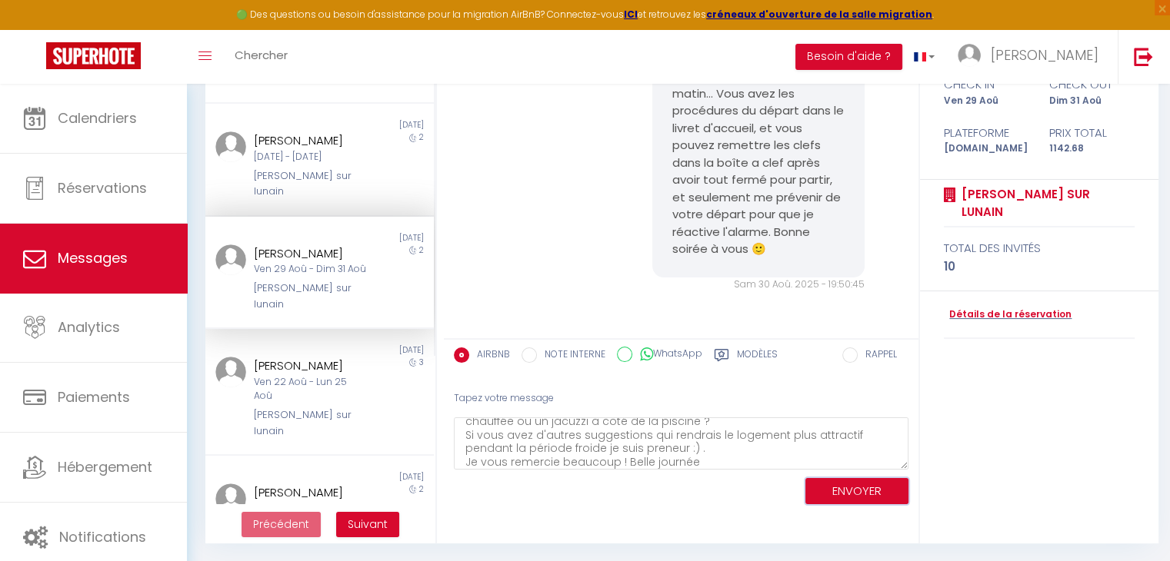
click at [862, 496] on button "ENVOYER" at bounding box center [856, 491] width 103 height 27
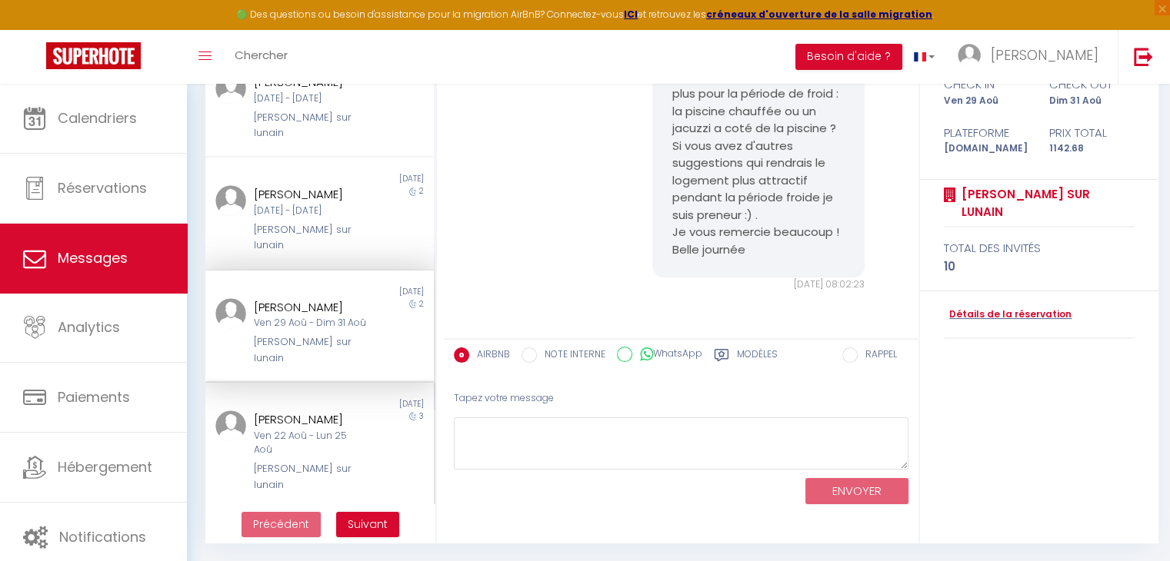
scroll to position [10379, 0]
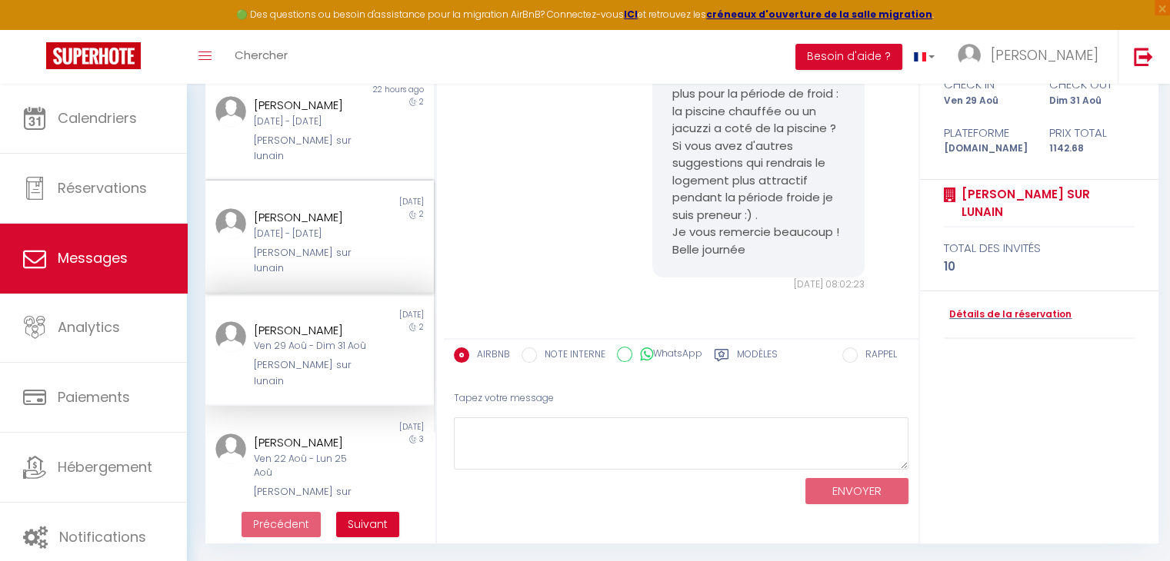
click at [334, 231] on div "[DATE] - [DATE]" at bounding box center [310, 234] width 113 height 15
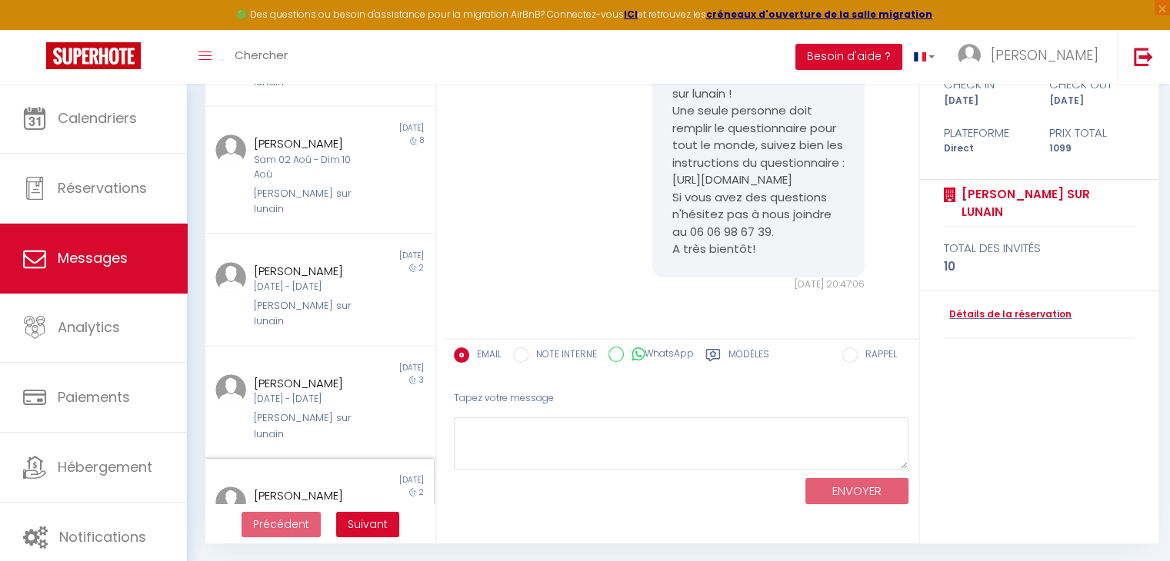
click at [305, 505] on div "Ven 04 Juil - Dim 06 Juil" at bounding box center [310, 512] width 113 height 15
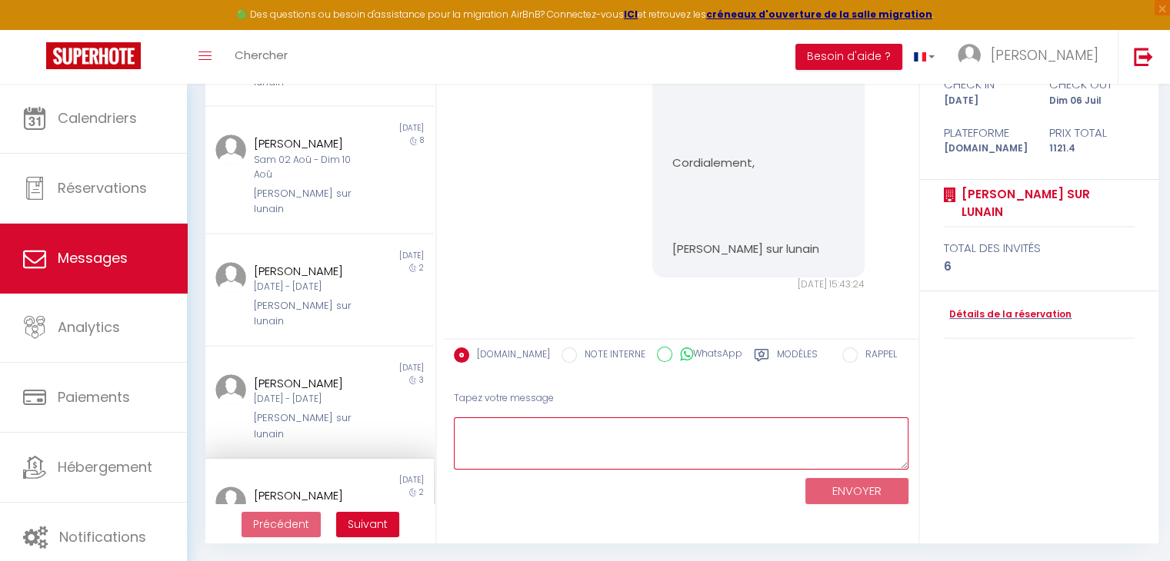
click at [555, 429] on textarea at bounding box center [681, 444] width 454 height 53
paste textarea "Bonjour :) . J'espère que vous allez bien. J'ai un petit sondage à vous soumett…"
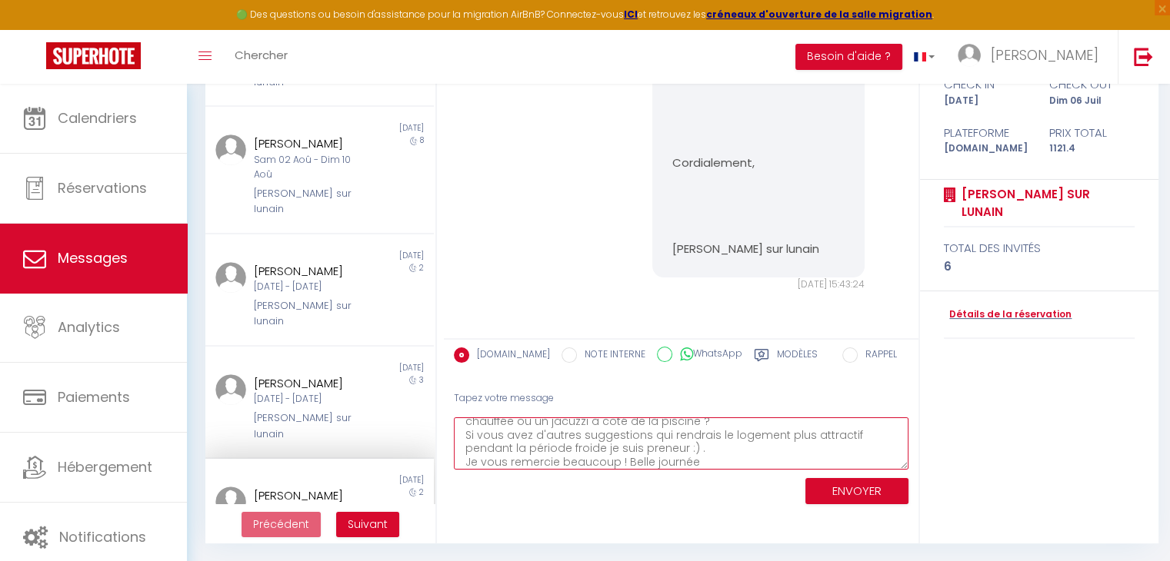
type textarea "Bonjour :) . J'espère que vous allez bien. J'ai un petit sondage à vous soumett…"
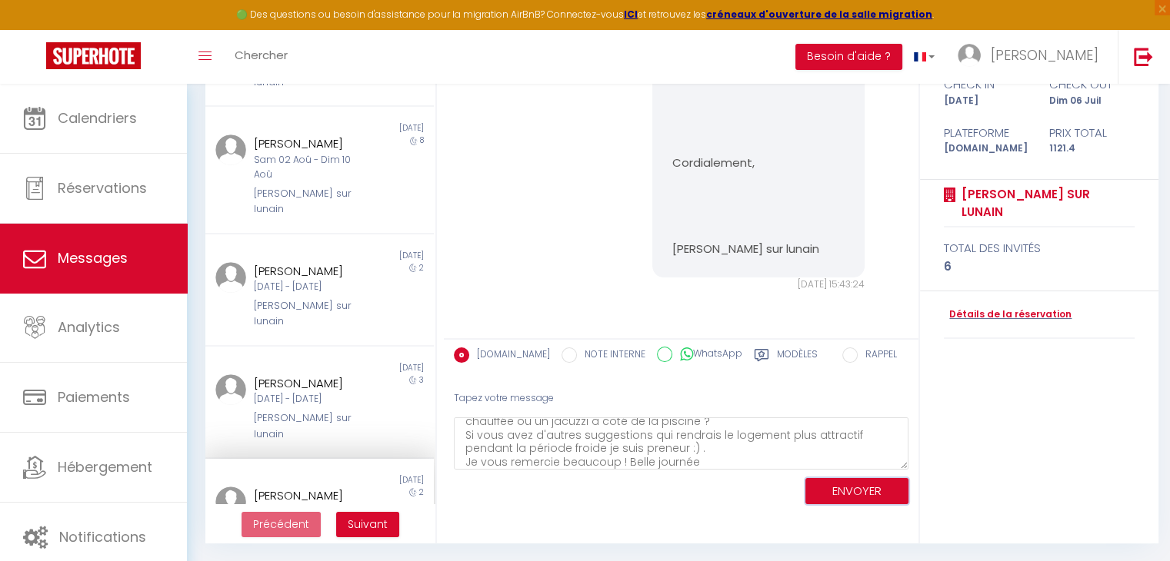
click at [818, 489] on button "ENVOYER" at bounding box center [856, 491] width 103 height 27
